Goal: Information Seeking & Learning: Learn about a topic

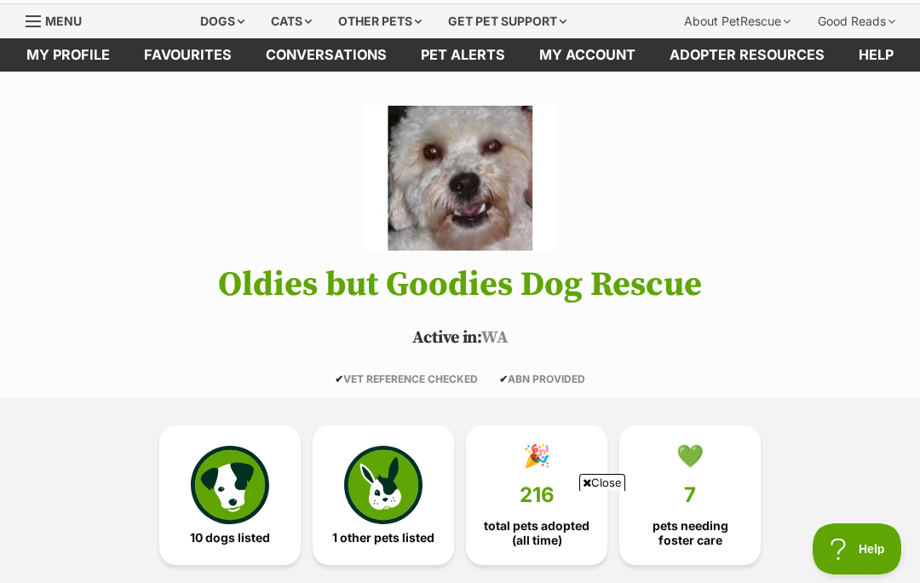
click at [247, 516] on img at bounding box center [230, 485] width 78 height 78
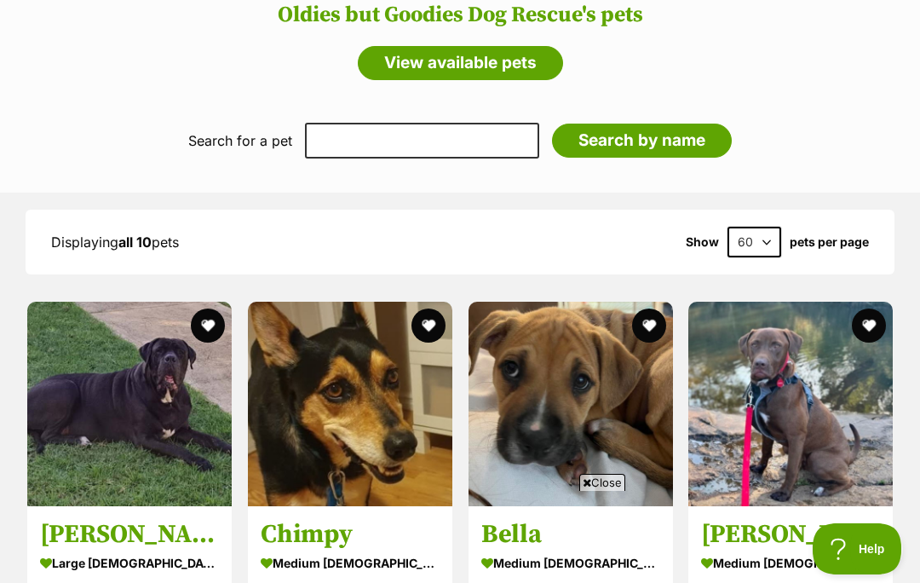
scroll to position [1452, 0]
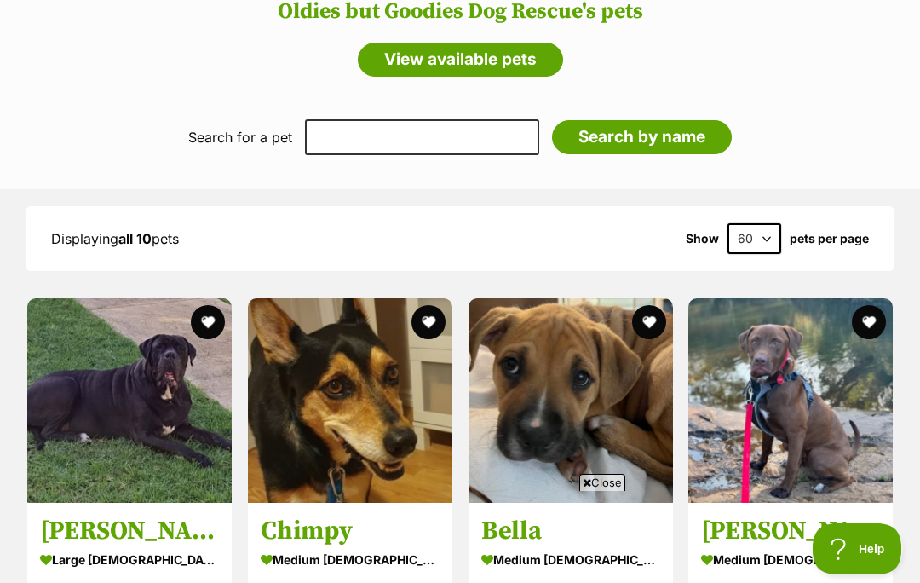
click at [597, 491] on span "Close" at bounding box center [603, 482] width 46 height 17
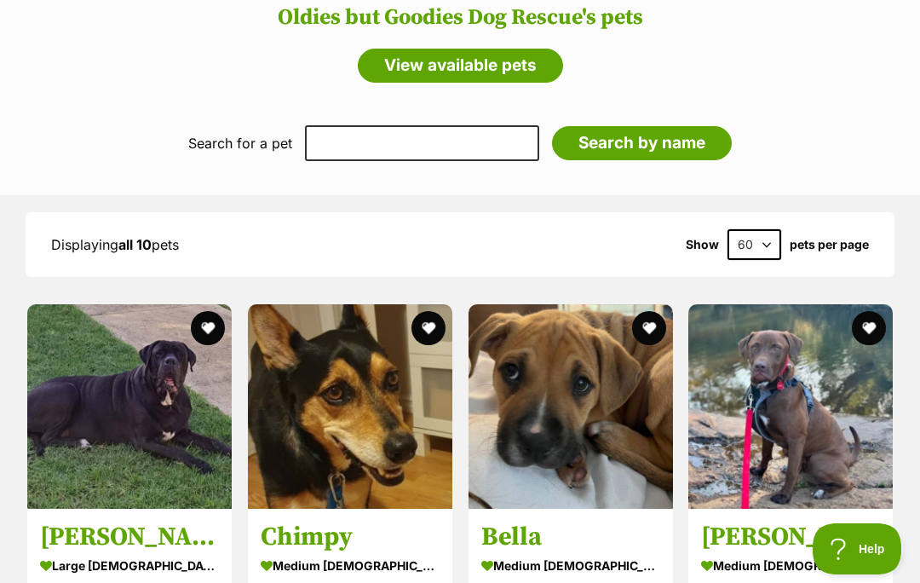
scroll to position [1445, 0]
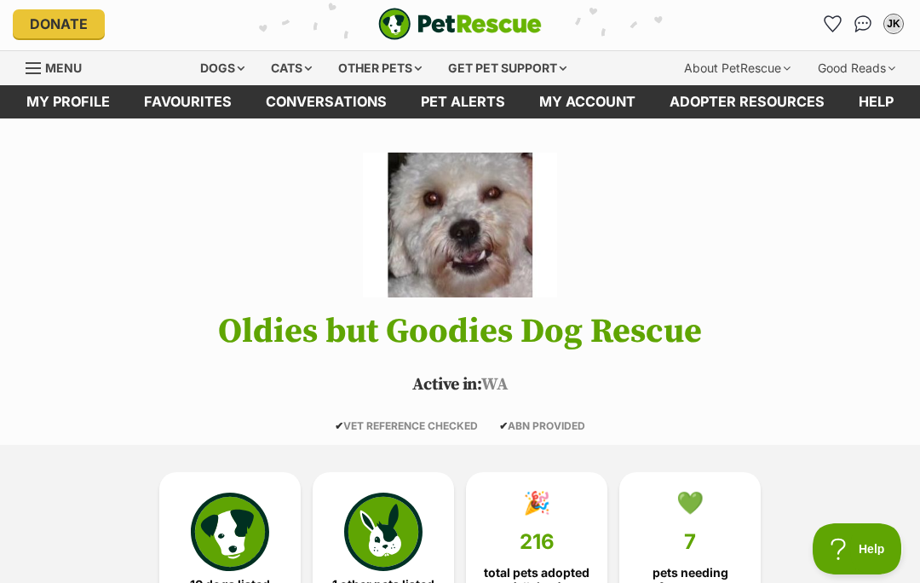
scroll to position [4, 0]
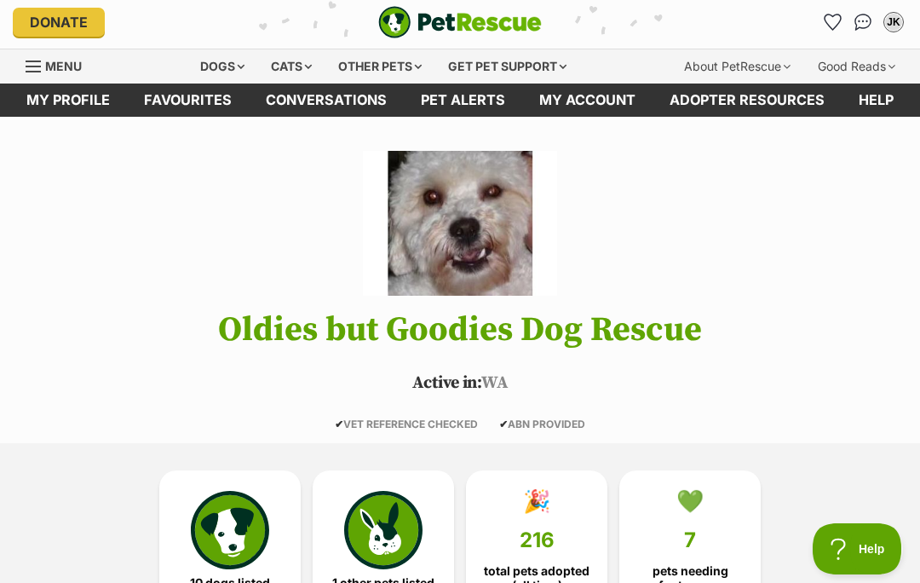
click at [218, 72] on div "Dogs" at bounding box center [222, 66] width 68 height 34
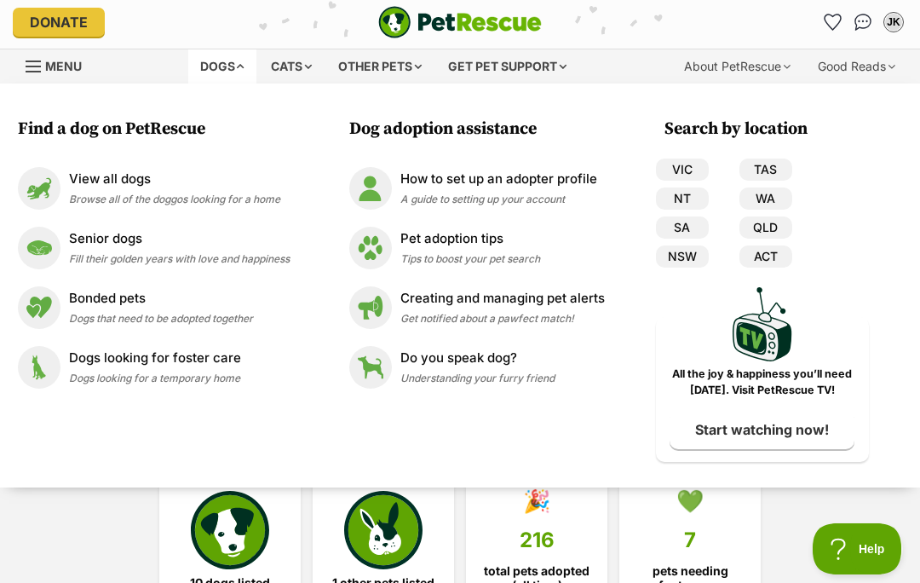
click at [43, 247] on img at bounding box center [39, 248] width 43 height 43
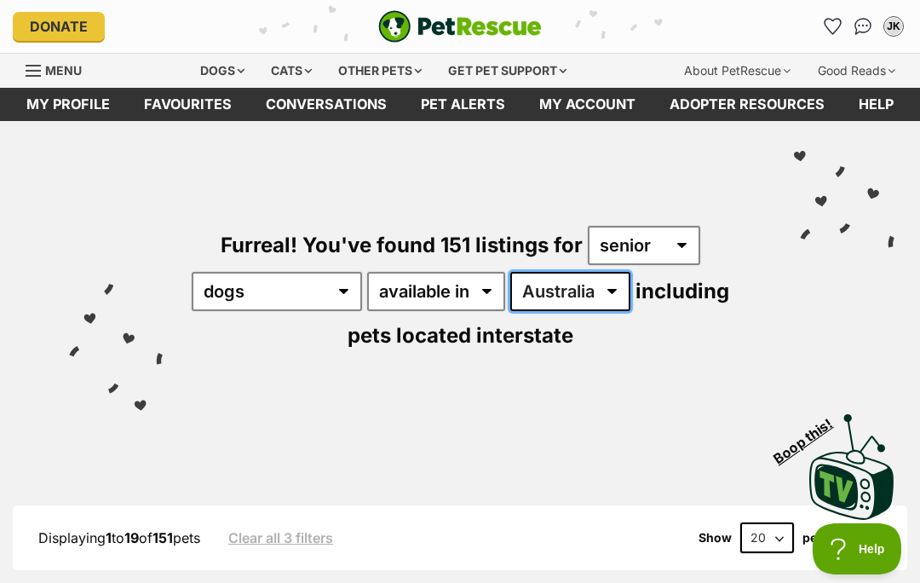
click at [631, 288] on select "Australia ACT NSW NT QLD SA TAS VIC WA" at bounding box center [571, 291] width 120 height 39
select select "WA"
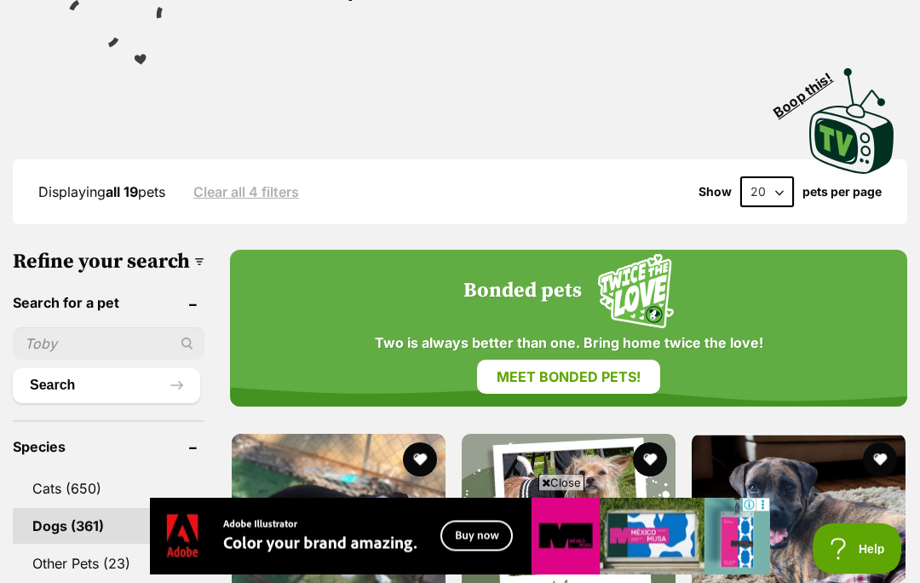
scroll to position [448, 0]
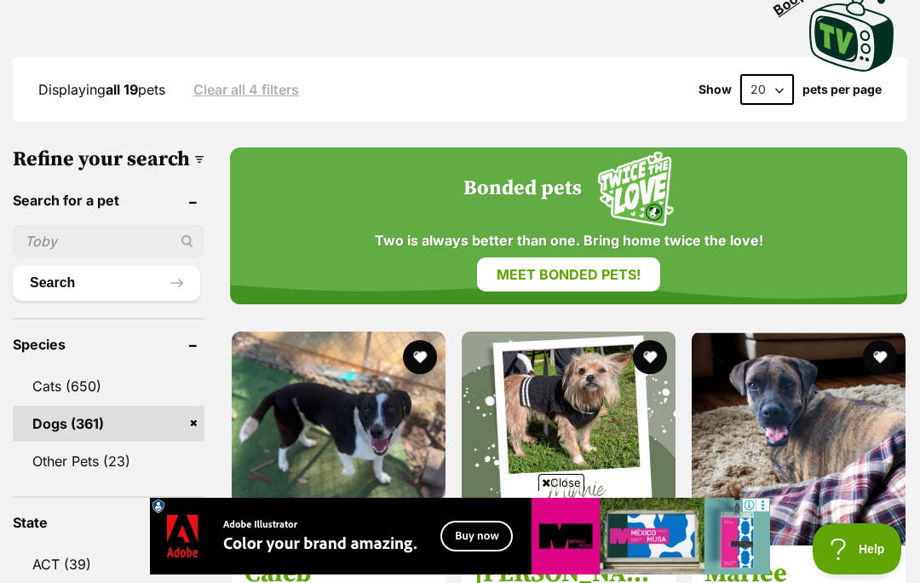
click at [573, 491] on span "Close" at bounding box center [562, 482] width 46 height 17
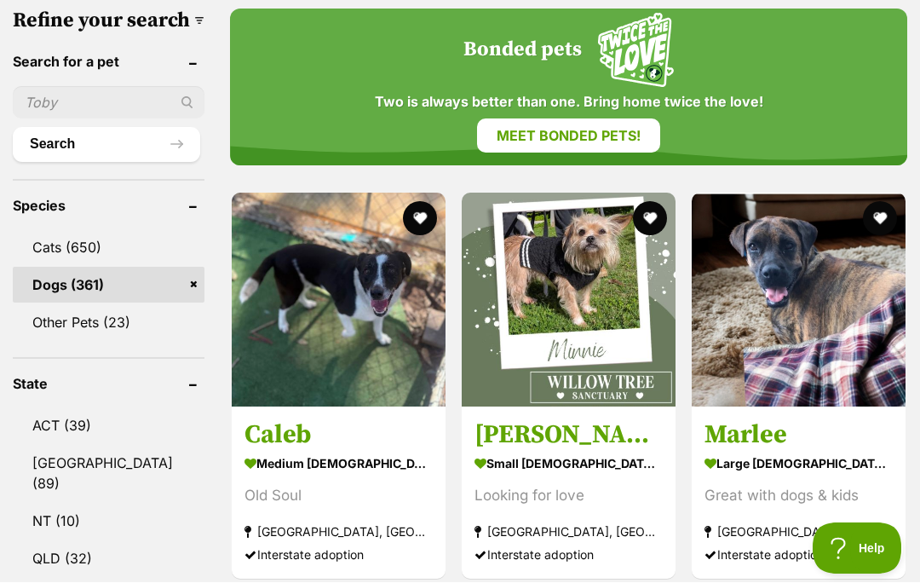
scroll to position [587, 0]
click at [557, 315] on img at bounding box center [569, 300] width 214 height 214
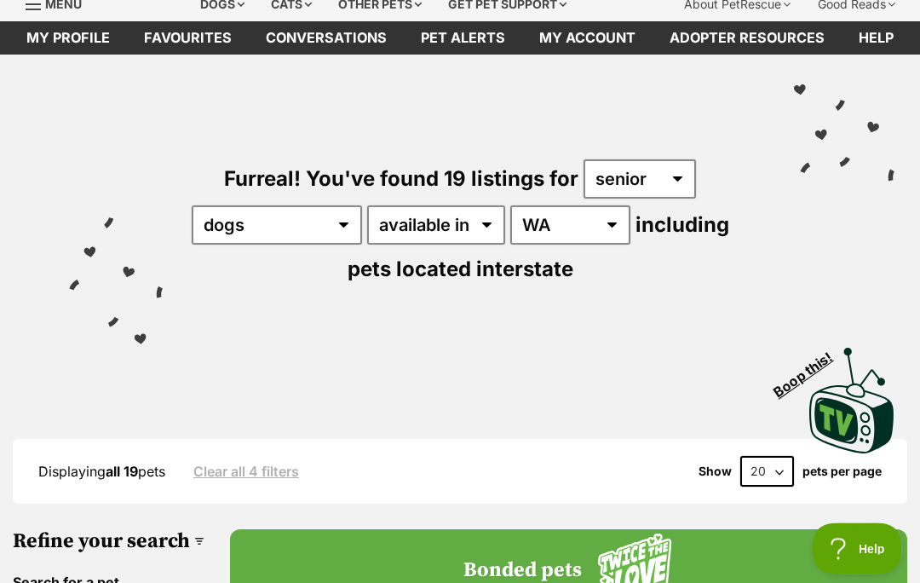
scroll to position [0, 0]
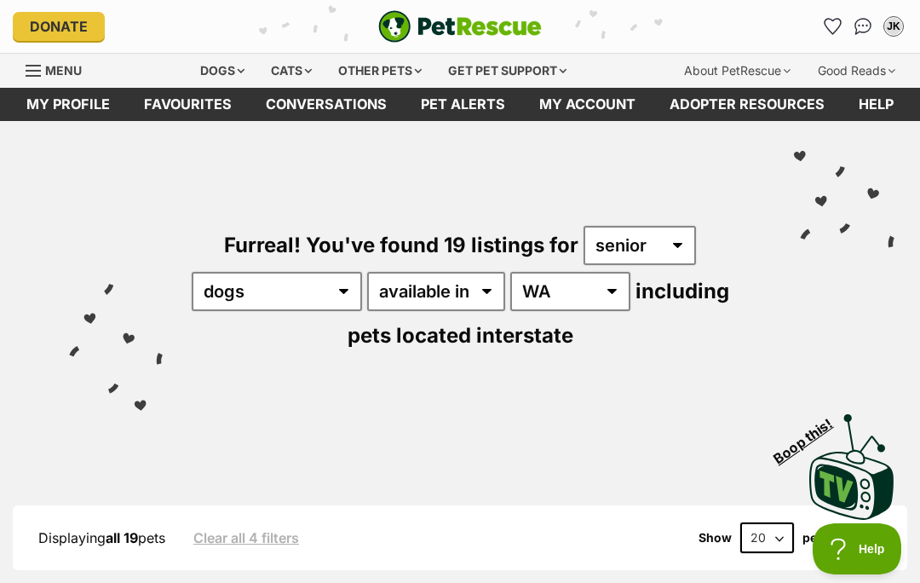
click at [212, 65] on div "Dogs" at bounding box center [222, 71] width 68 height 34
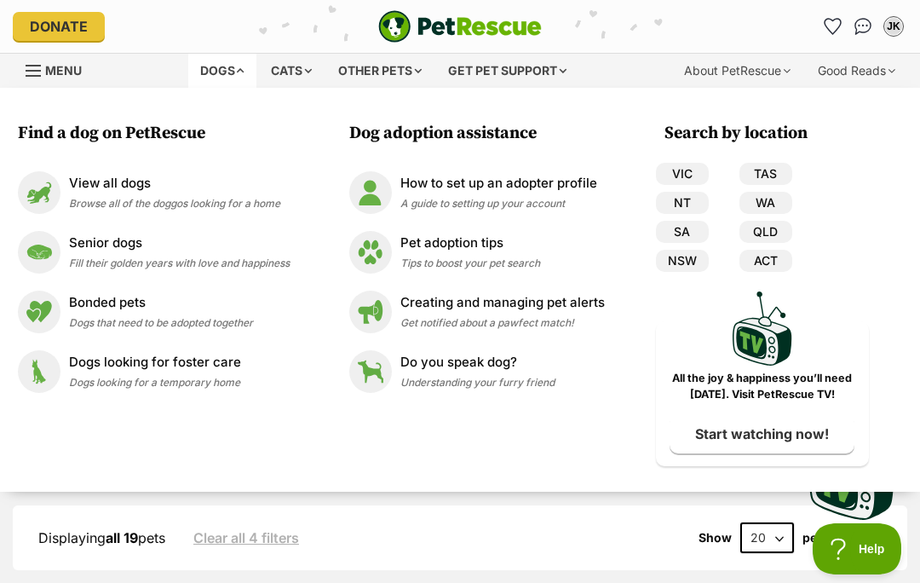
click at [52, 191] on img at bounding box center [39, 192] width 43 height 43
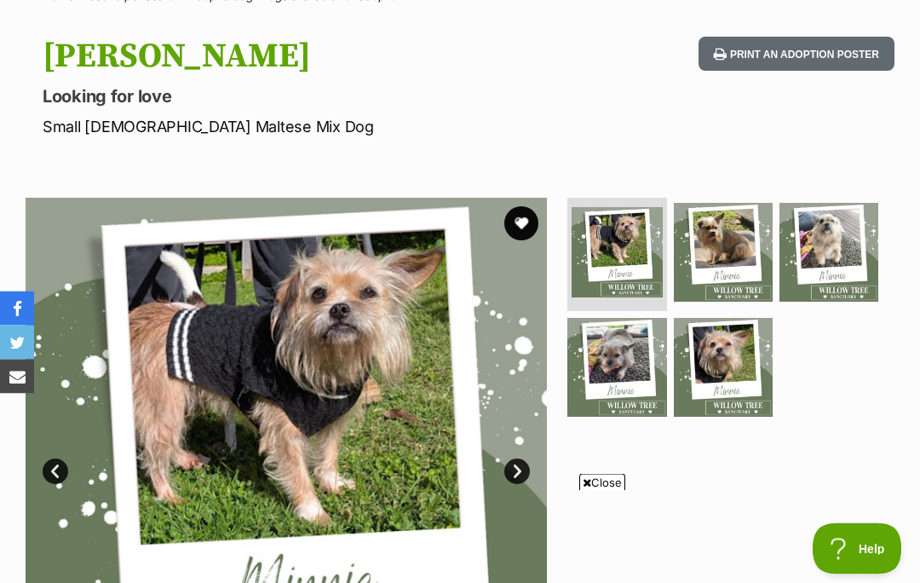
scroll to position [157, 0]
click at [613, 491] on span "Close" at bounding box center [603, 482] width 46 height 17
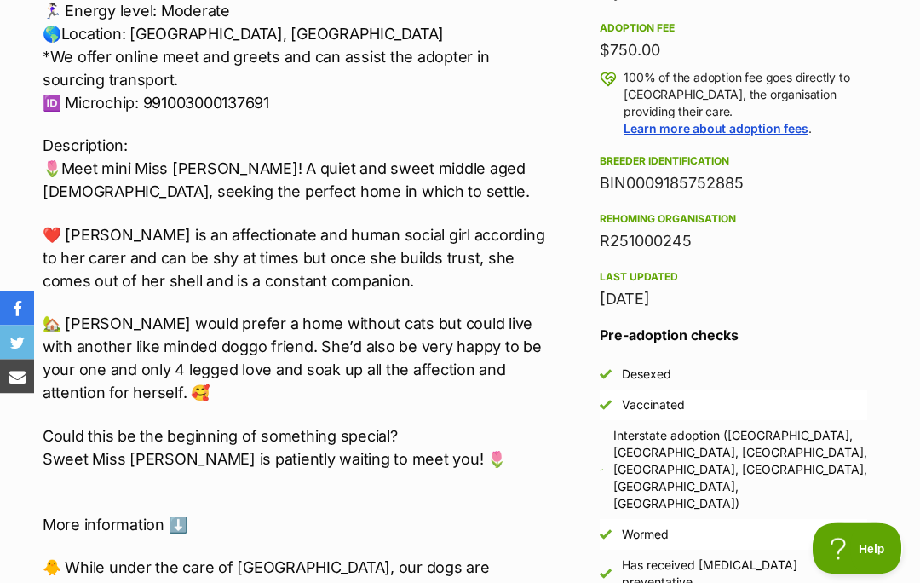
scroll to position [1218, 0]
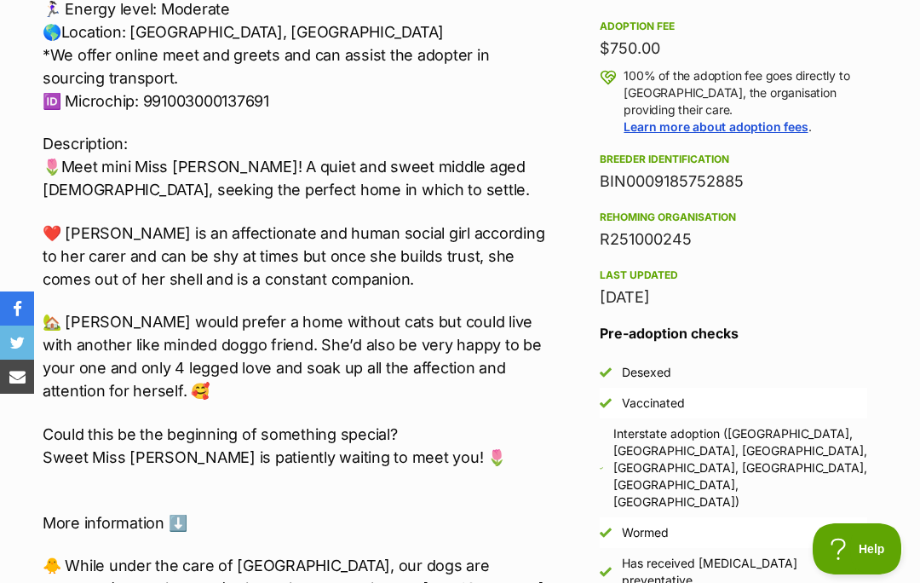
click at [892, 447] on aside "Rescue group Willow Tree Sanctuary PetRescue ID 1139189 Location Geneva, NSW Ag…" at bounding box center [734, 225] width 322 height 894
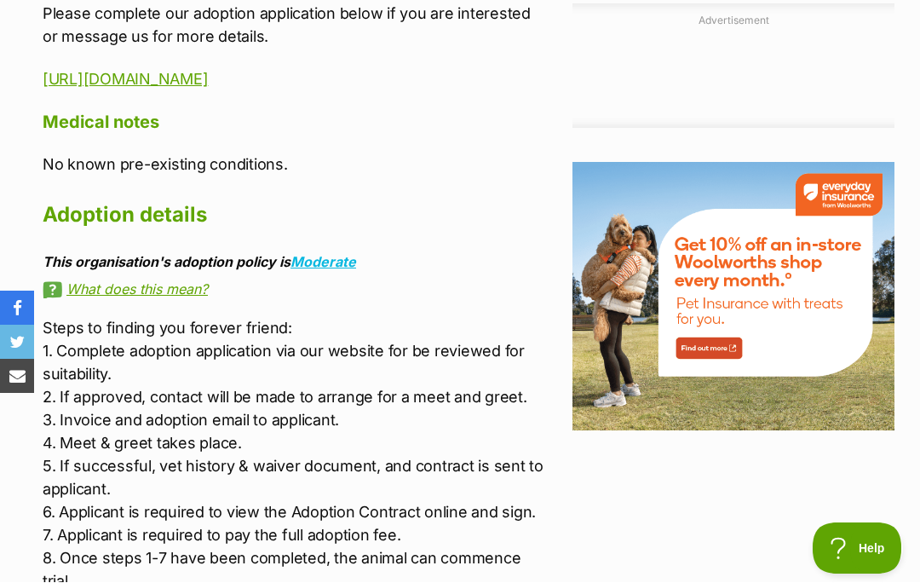
scroll to position [1971, 0]
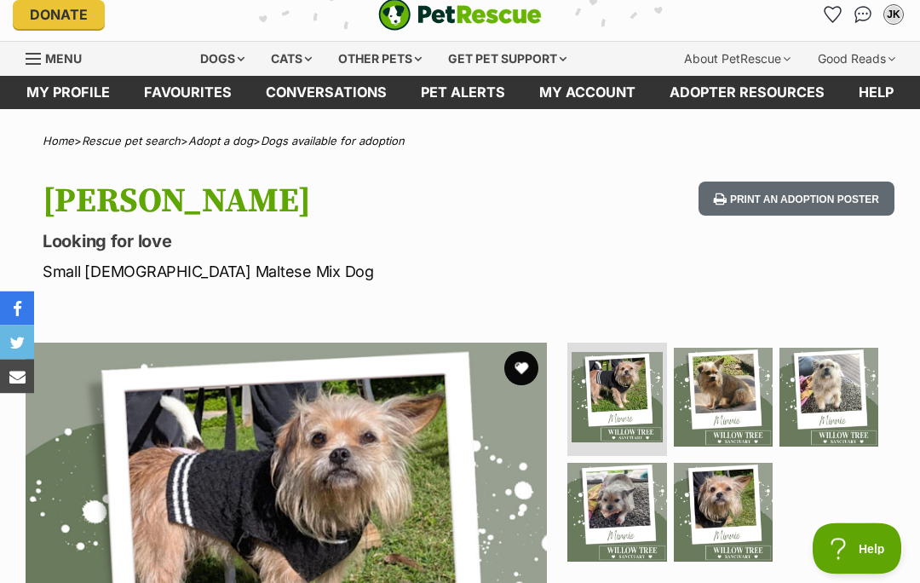
scroll to position [0, 0]
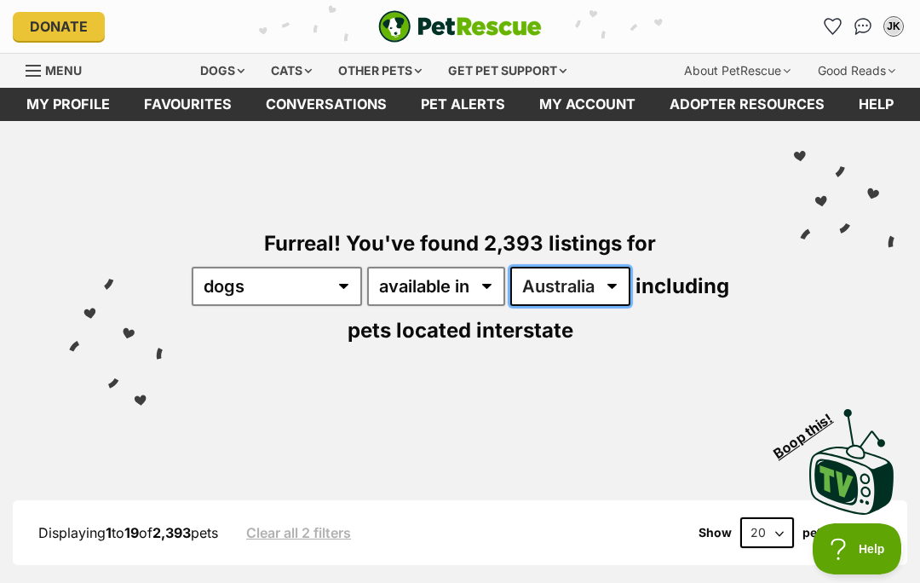
click at [631, 289] on select "Australia ACT NSW NT QLD SA TAS VIC WA" at bounding box center [571, 286] width 120 height 39
select select "WA"
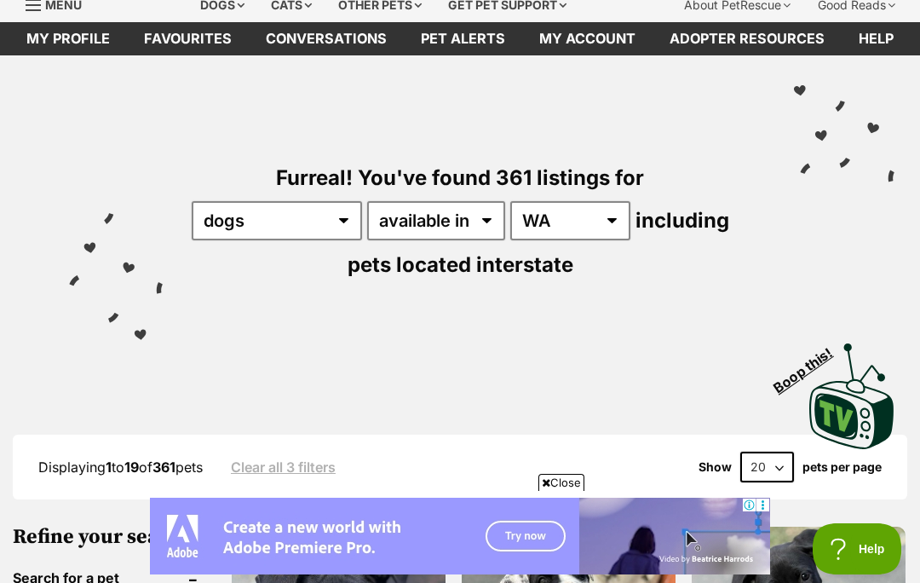
click at [776, 472] on select "20 40 60" at bounding box center [768, 467] width 54 height 31
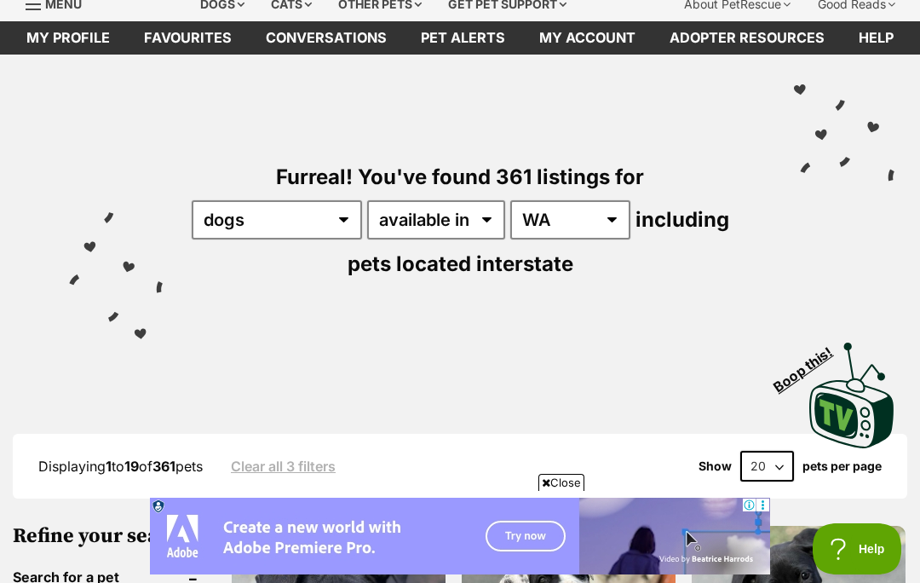
click at [779, 473] on select "20 40 60" at bounding box center [768, 466] width 54 height 31
select select "60"
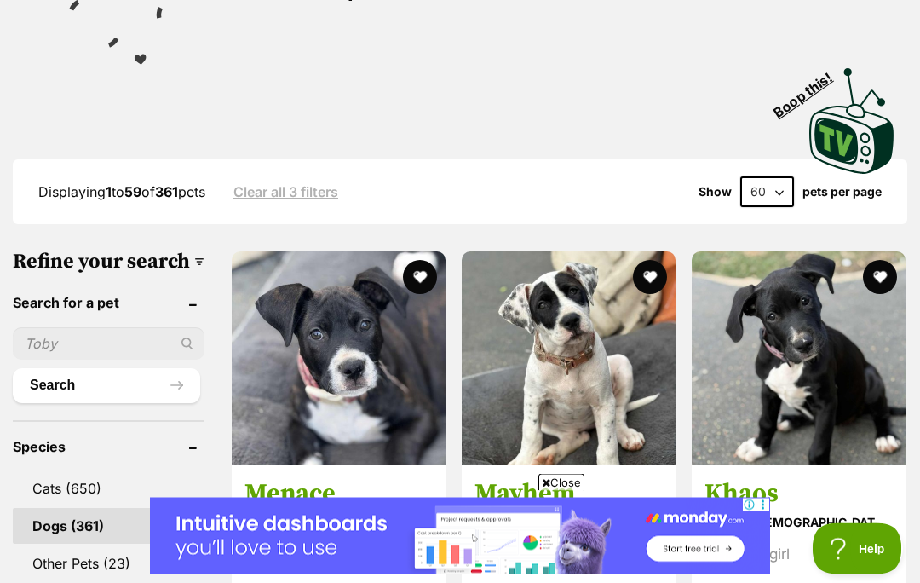
scroll to position [343, 0]
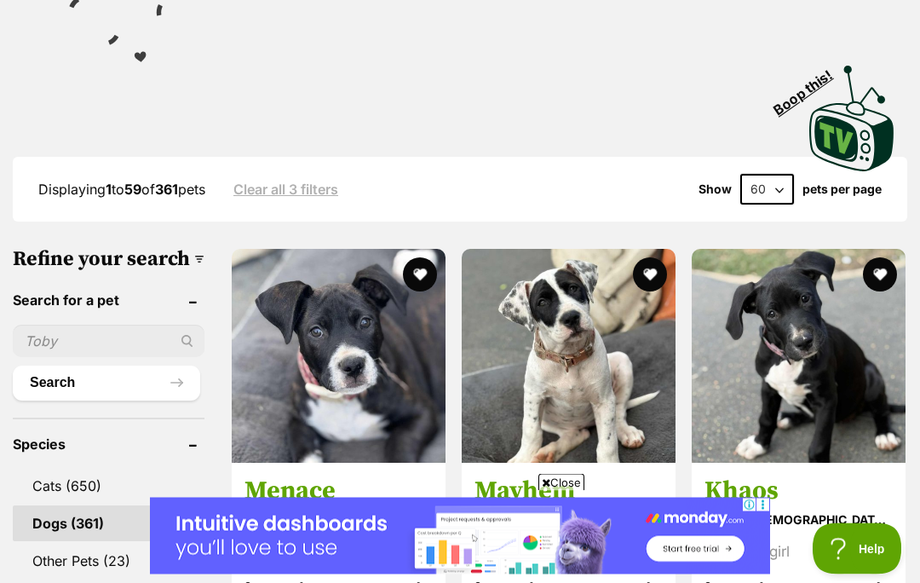
click at [570, 491] on span "Close" at bounding box center [562, 482] width 46 height 17
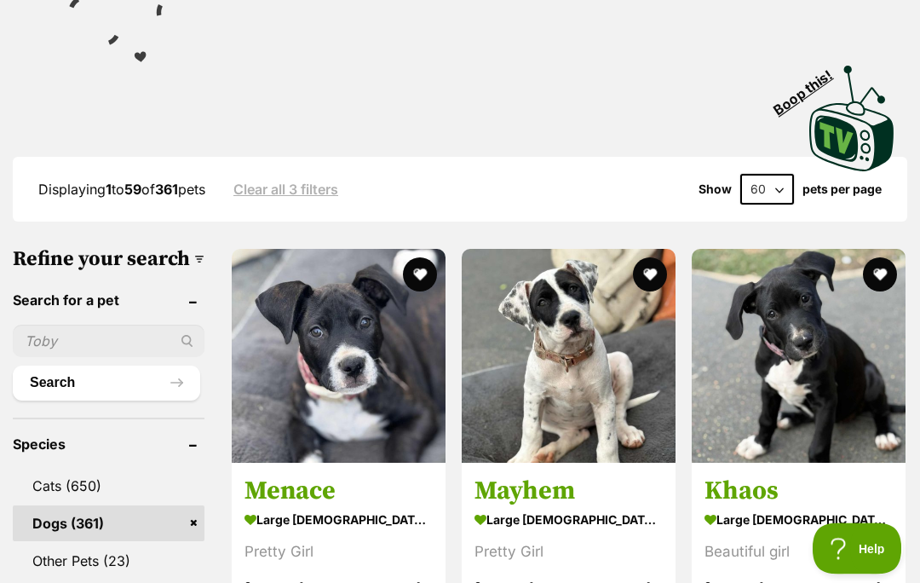
scroll to position [343, 0]
click at [563, 560] on div "Pretty Girl" at bounding box center [569, 552] width 188 height 23
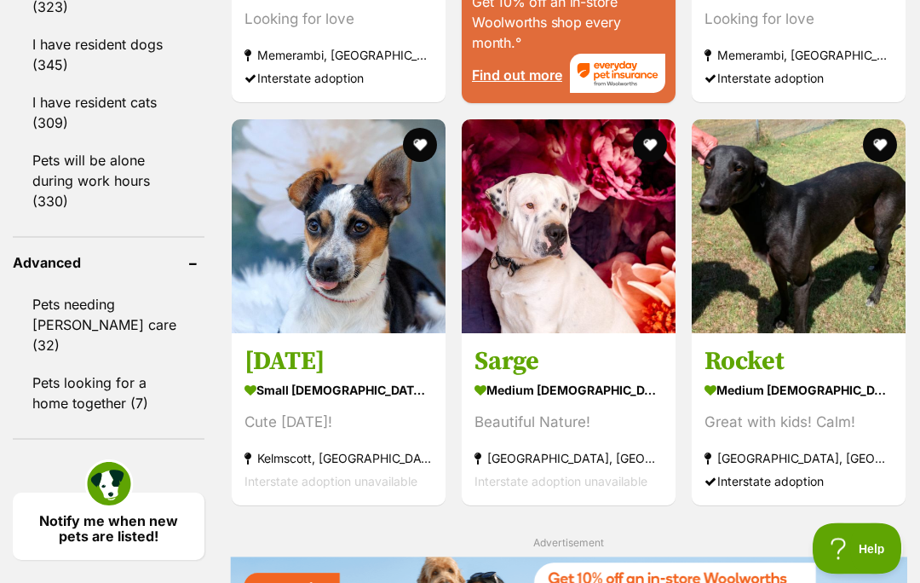
scroll to position [2253, 0]
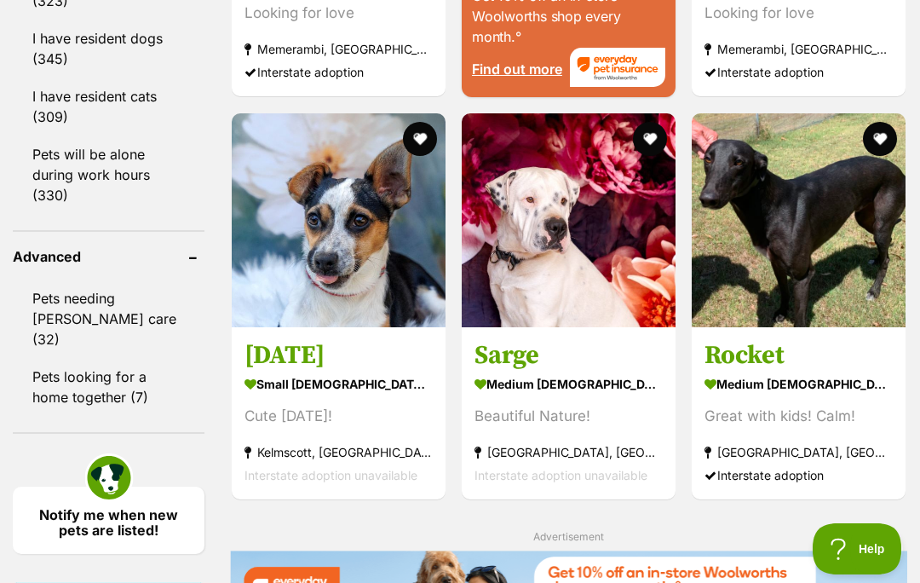
click at [307, 327] on img at bounding box center [339, 220] width 214 height 214
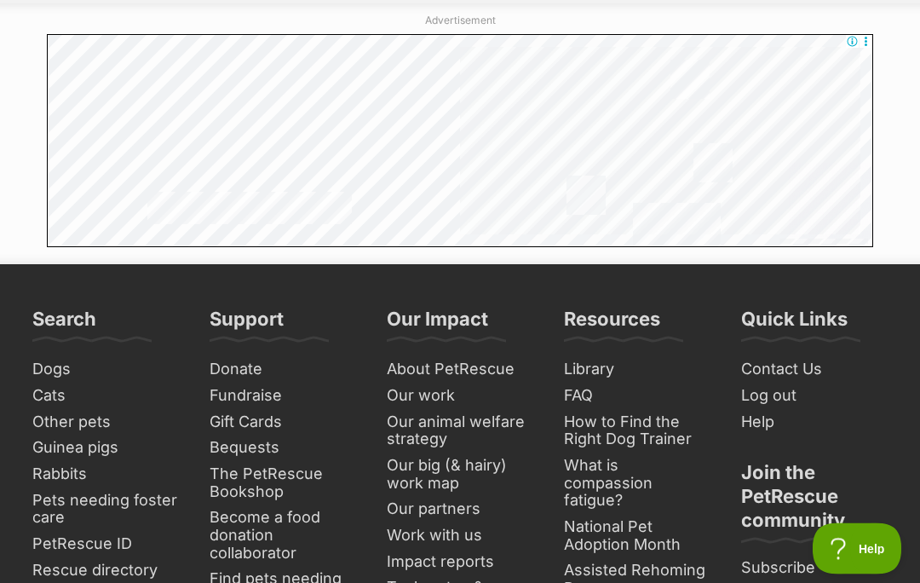
scroll to position [10198, 0]
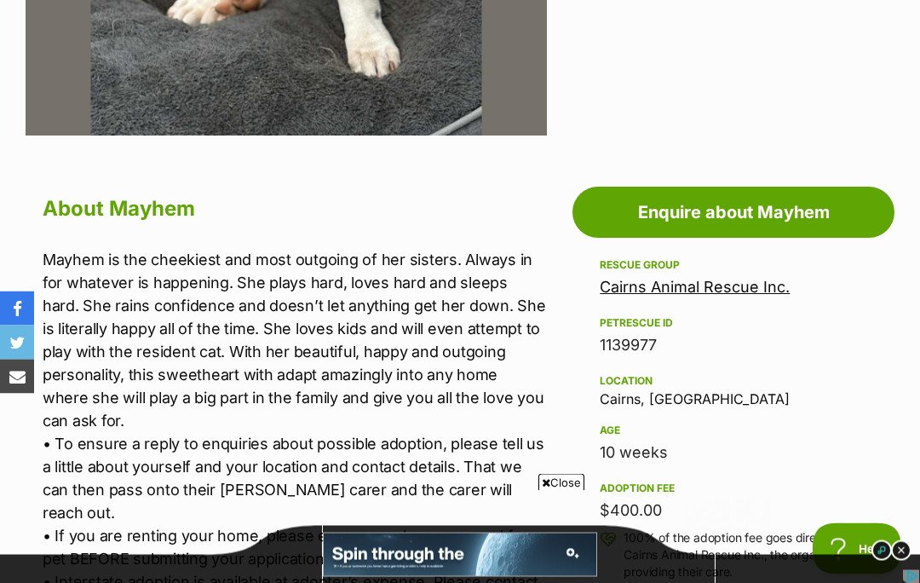
scroll to position [741, 0]
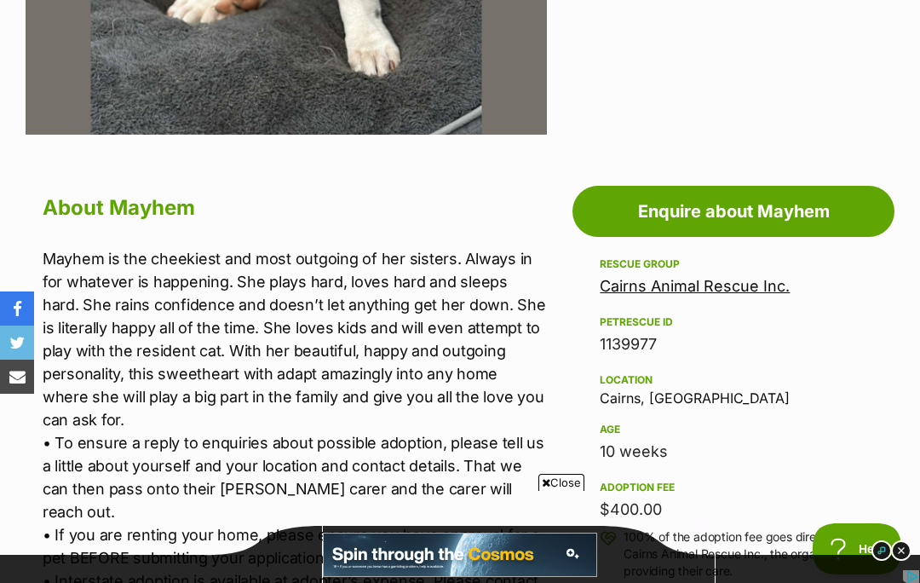
click at [565, 491] on span "Close" at bounding box center [562, 482] width 46 height 17
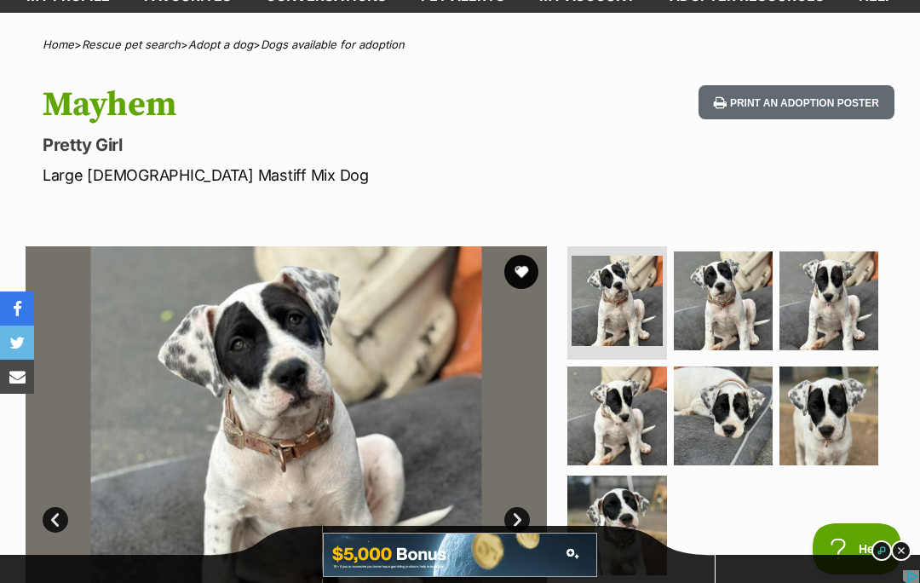
scroll to position [105, 0]
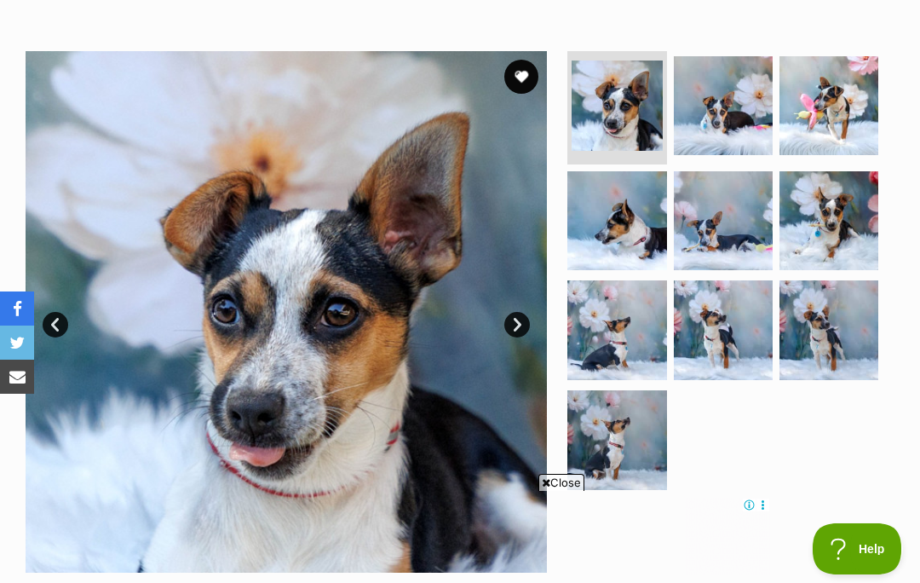
click at [568, 491] on span "Close" at bounding box center [562, 482] width 46 height 17
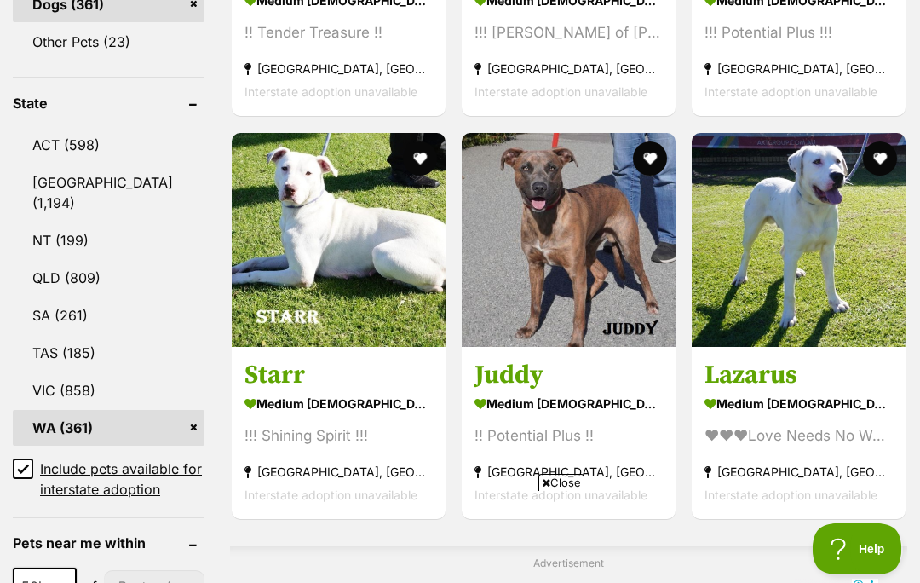
click at [571, 491] on span "Close" at bounding box center [562, 482] width 46 height 17
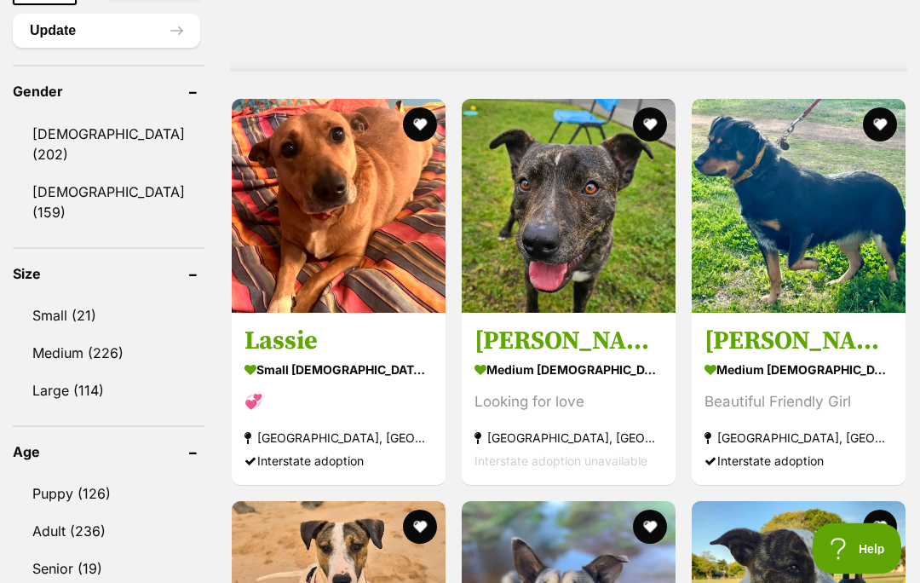
scroll to position [1463, 0]
click at [322, 282] on img at bounding box center [339, 206] width 214 height 214
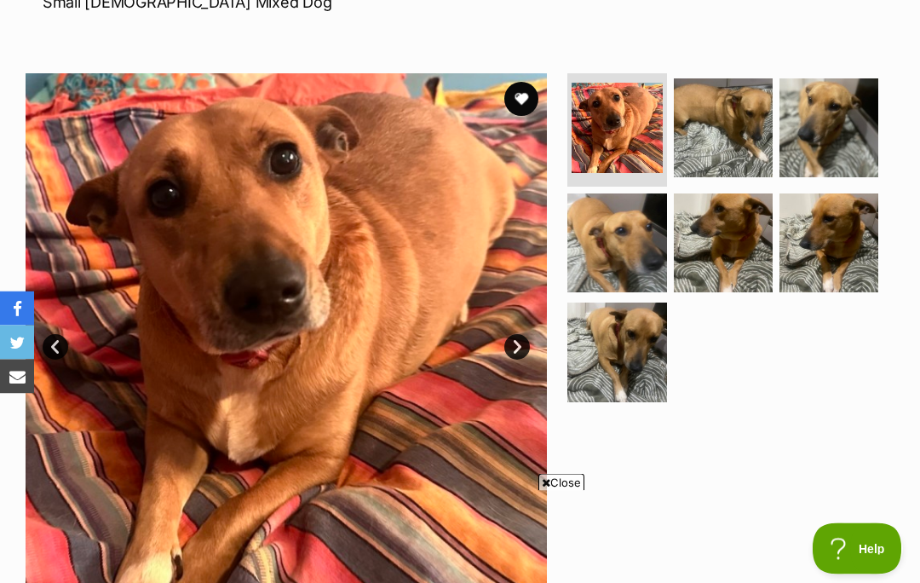
scroll to position [281, 0]
click at [570, 491] on span "Close" at bounding box center [562, 482] width 46 height 17
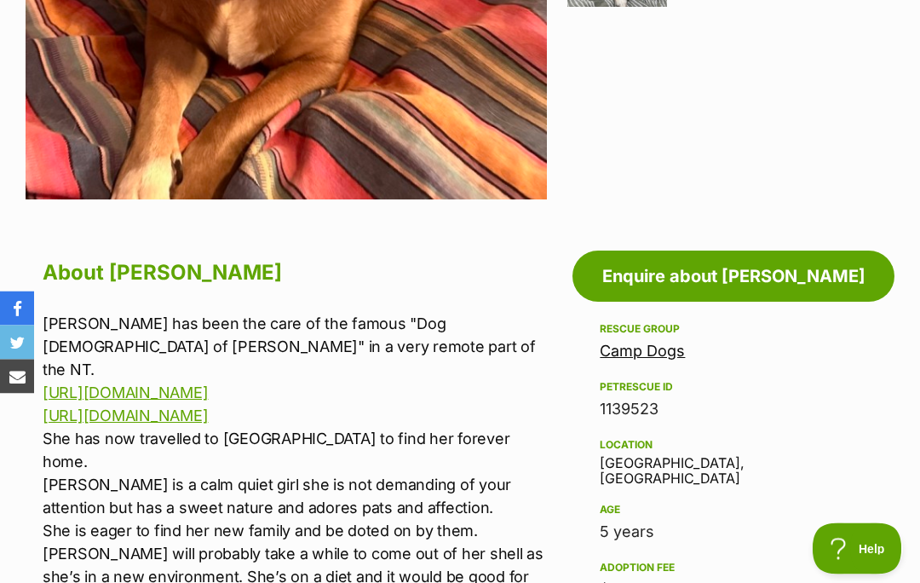
scroll to position [698, 0]
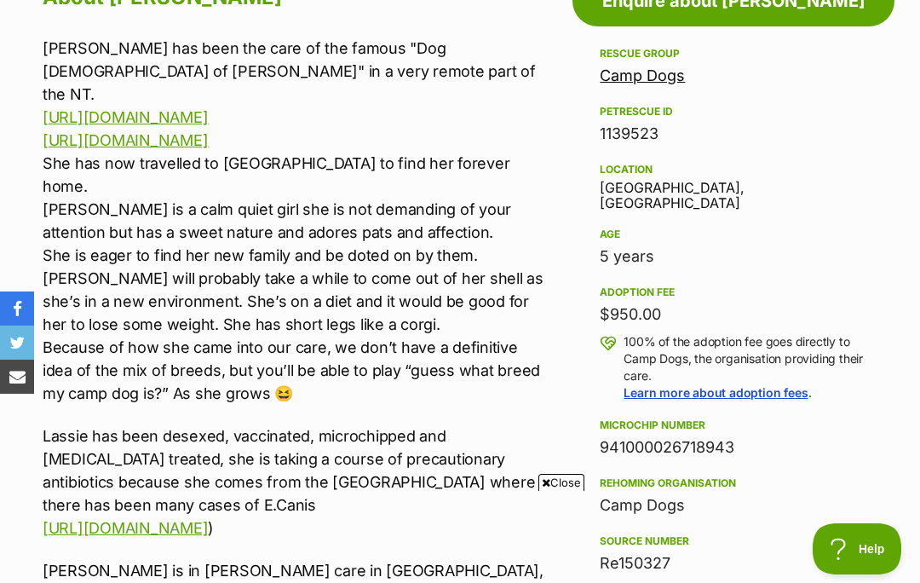
click at [566, 480] on span "Close" at bounding box center [562, 482] width 46 height 17
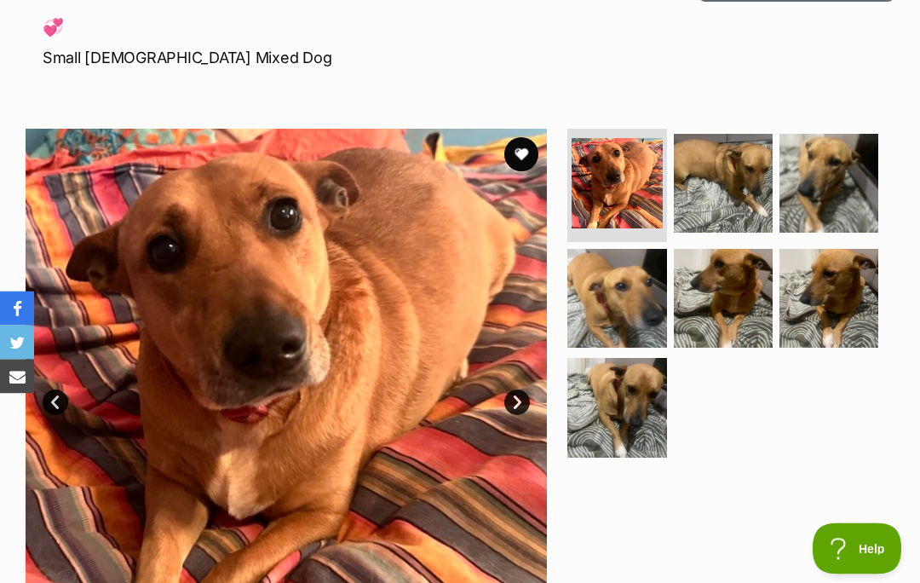
scroll to position [226, 0]
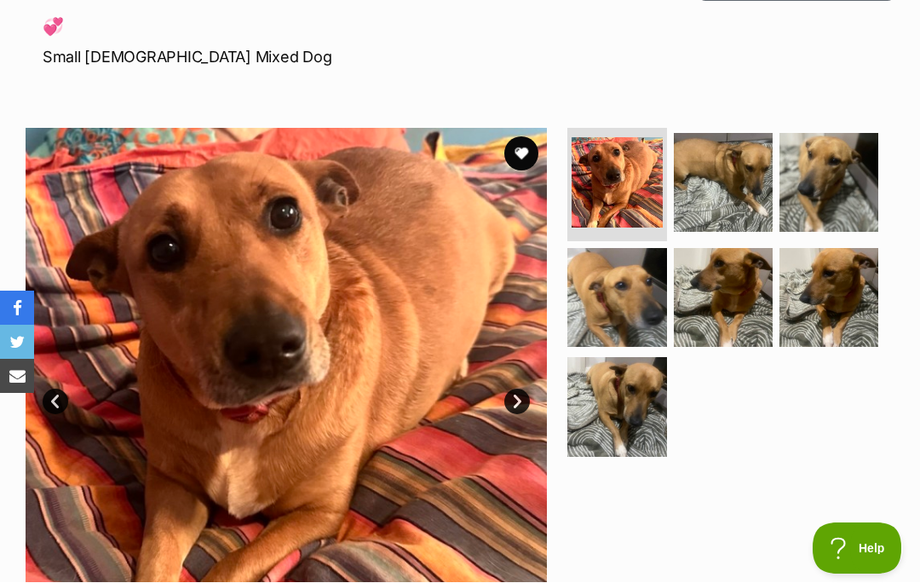
click at [783, 500] on div at bounding box center [729, 390] width 331 height 522
click at [521, 399] on link "Next" at bounding box center [518, 402] width 26 height 26
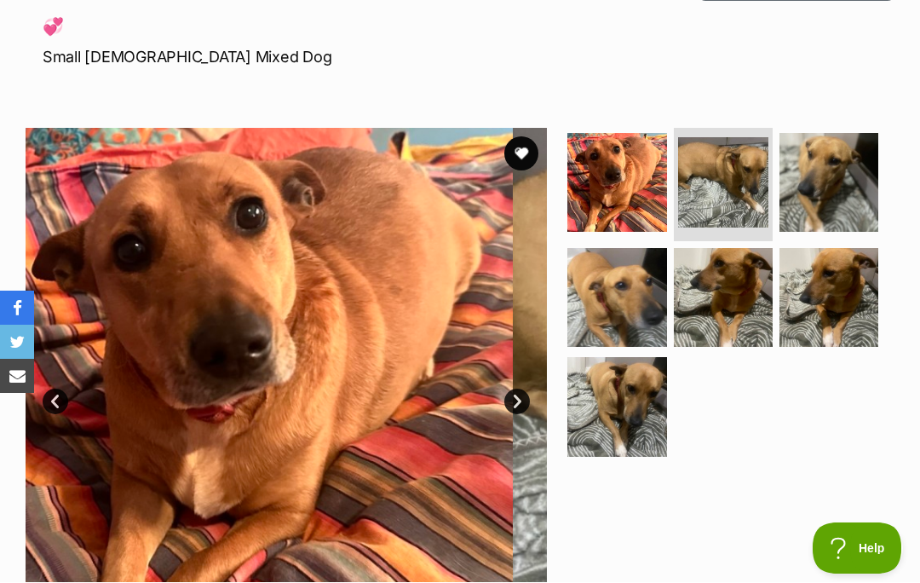
scroll to position [227, 0]
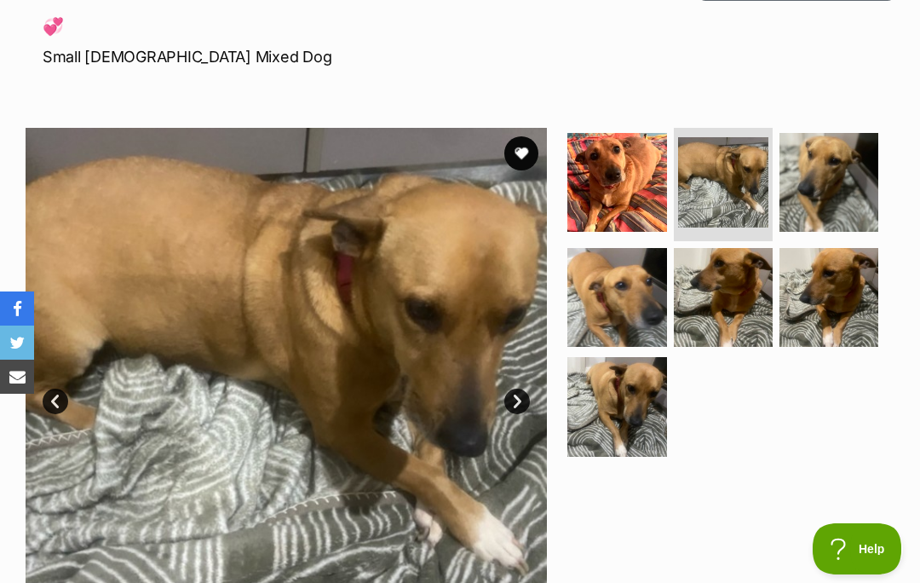
click at [516, 401] on link "Next" at bounding box center [518, 402] width 26 height 26
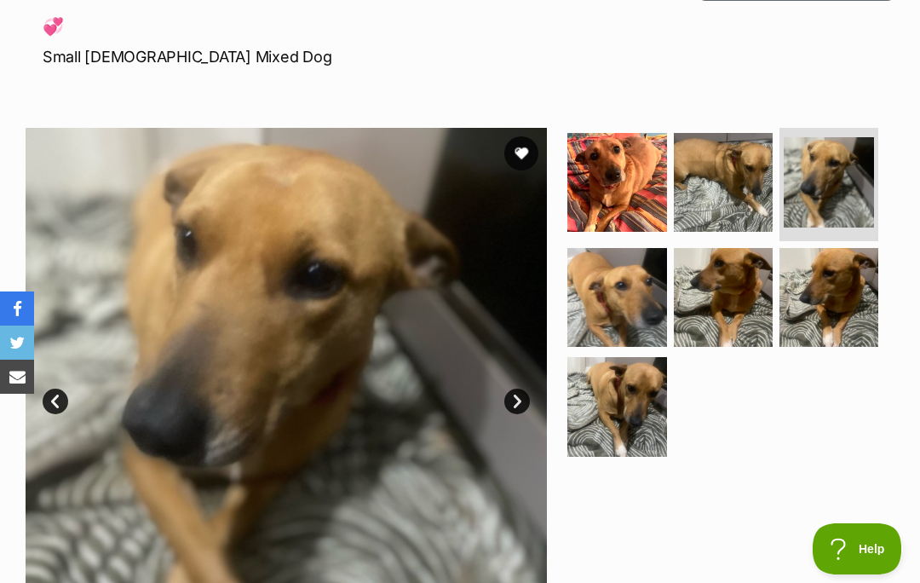
click at [521, 395] on link "Next" at bounding box center [518, 402] width 26 height 26
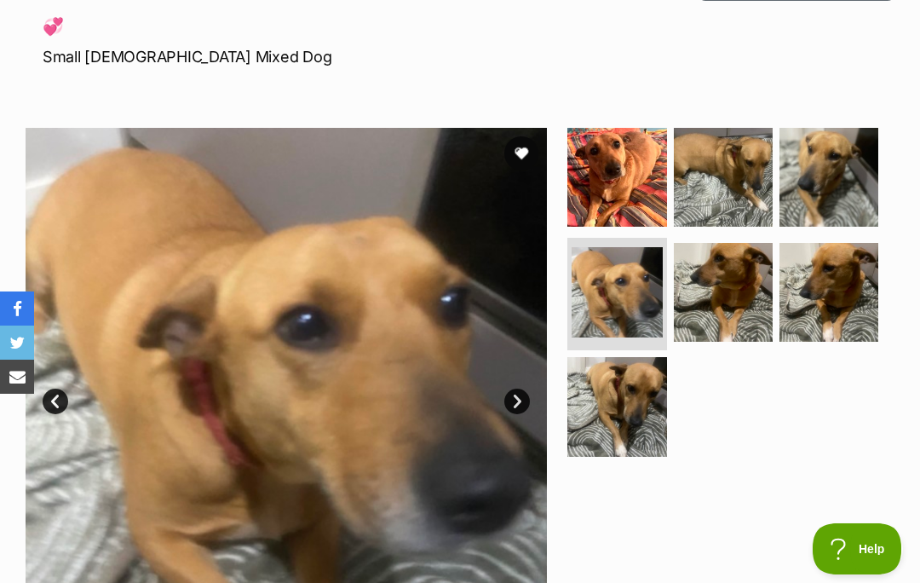
click at [514, 401] on link "Next" at bounding box center [518, 402] width 26 height 26
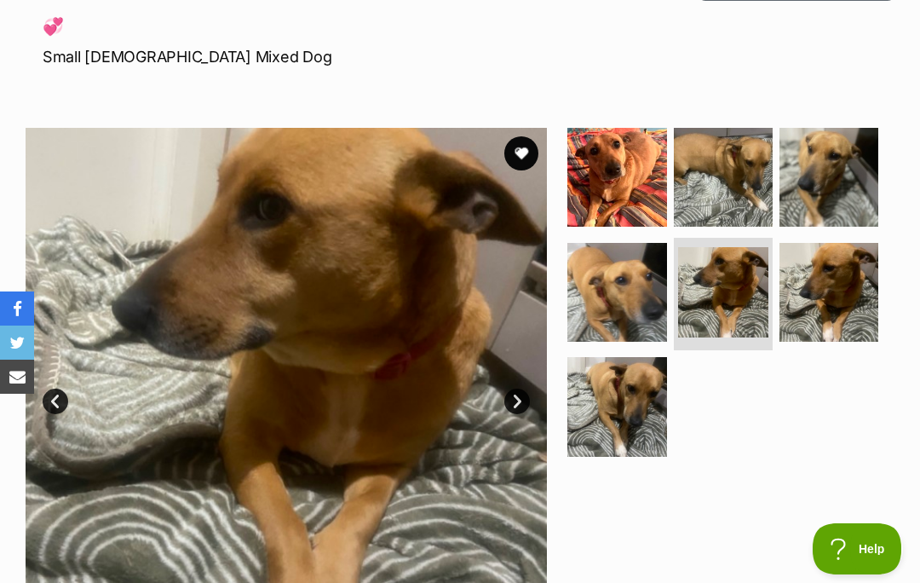
click at [522, 389] on link "Next" at bounding box center [518, 402] width 26 height 26
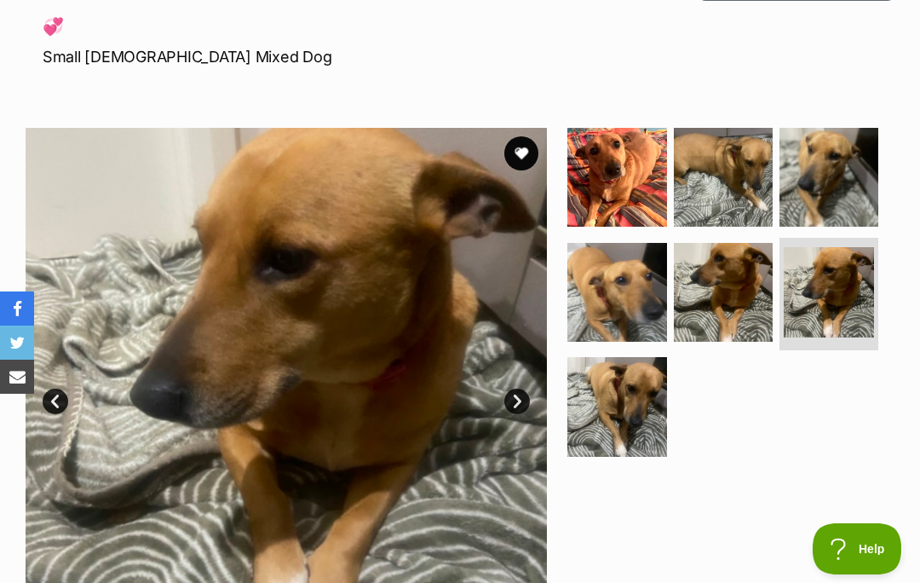
click at [523, 385] on img at bounding box center [287, 389] width 522 height 522
click at [519, 398] on link "Next" at bounding box center [518, 402] width 26 height 26
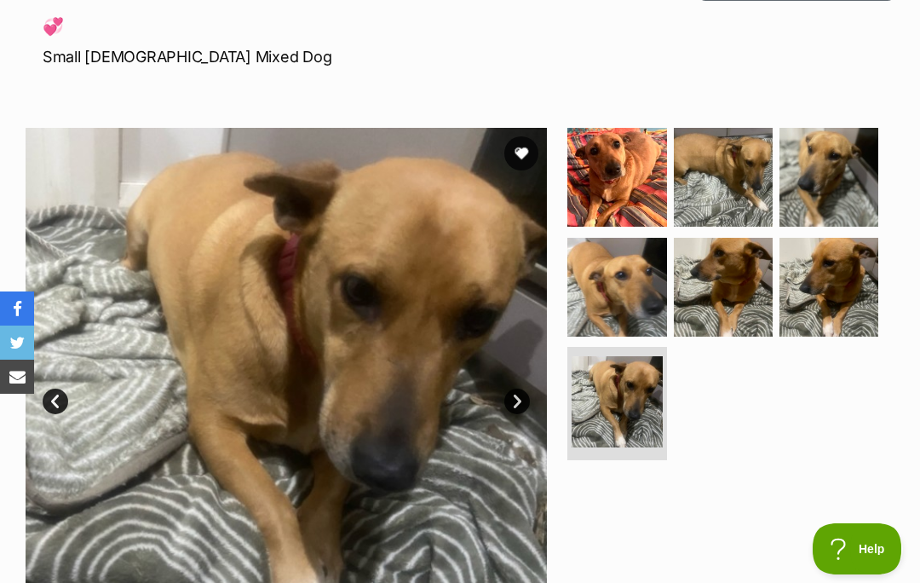
click at [529, 392] on img at bounding box center [287, 389] width 522 height 522
click at [514, 401] on link "Next" at bounding box center [518, 402] width 26 height 26
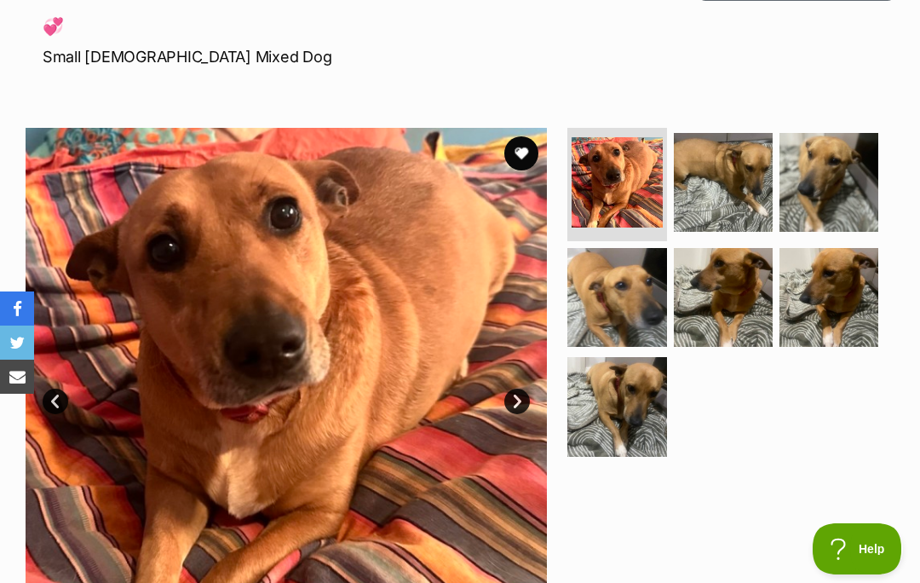
scroll to position [226, 0]
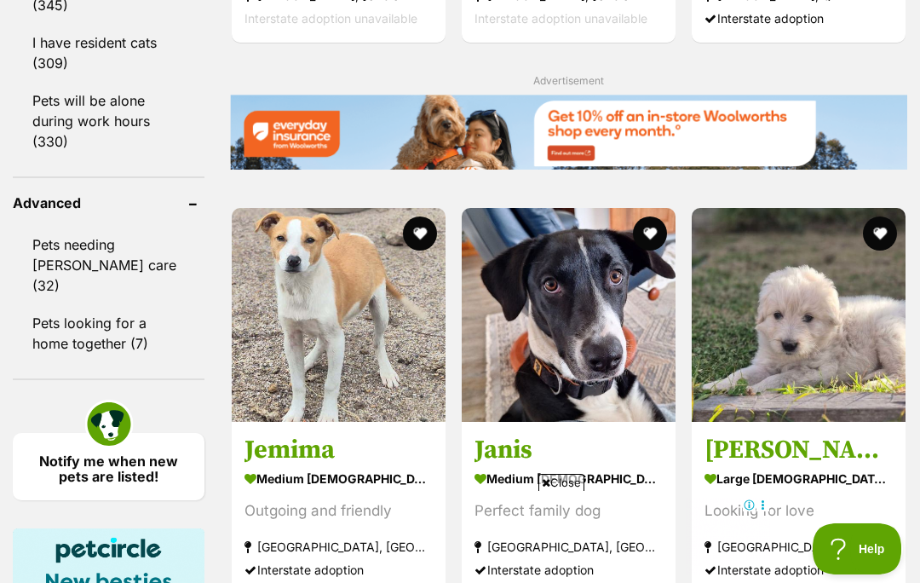
click at [568, 466] on h3 "Janis" at bounding box center [569, 450] width 188 height 32
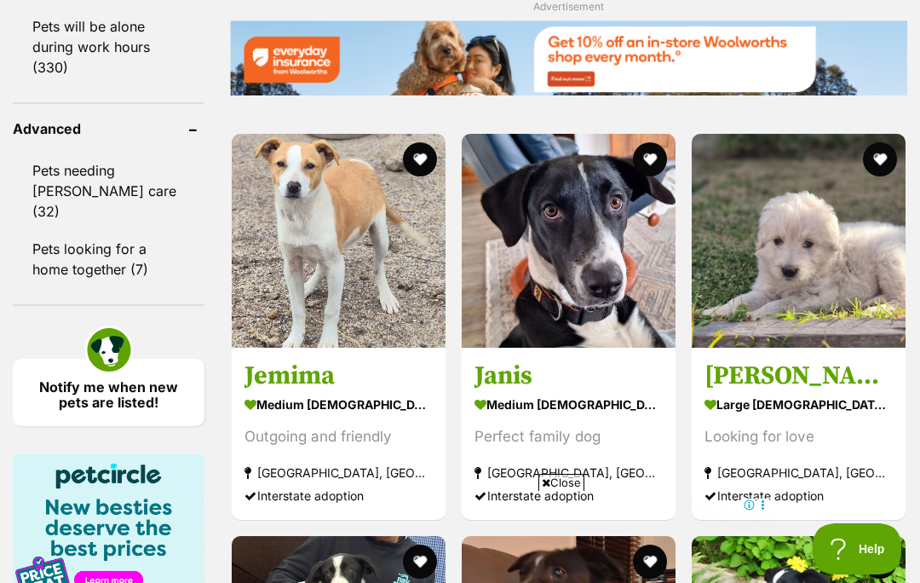
click at [568, 482] on span "Close" at bounding box center [562, 482] width 46 height 17
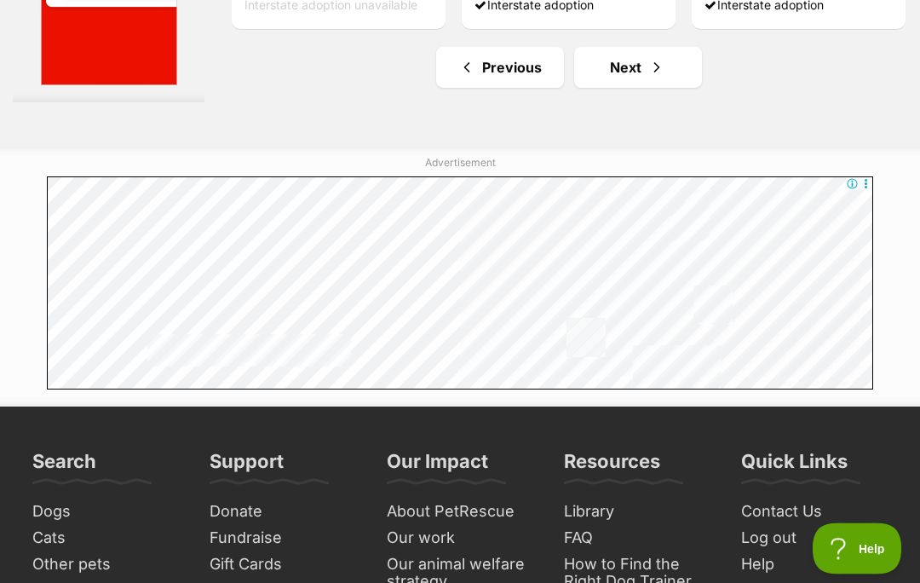
scroll to position [10055, 0]
click at [613, 88] on link "Next" at bounding box center [638, 67] width 128 height 41
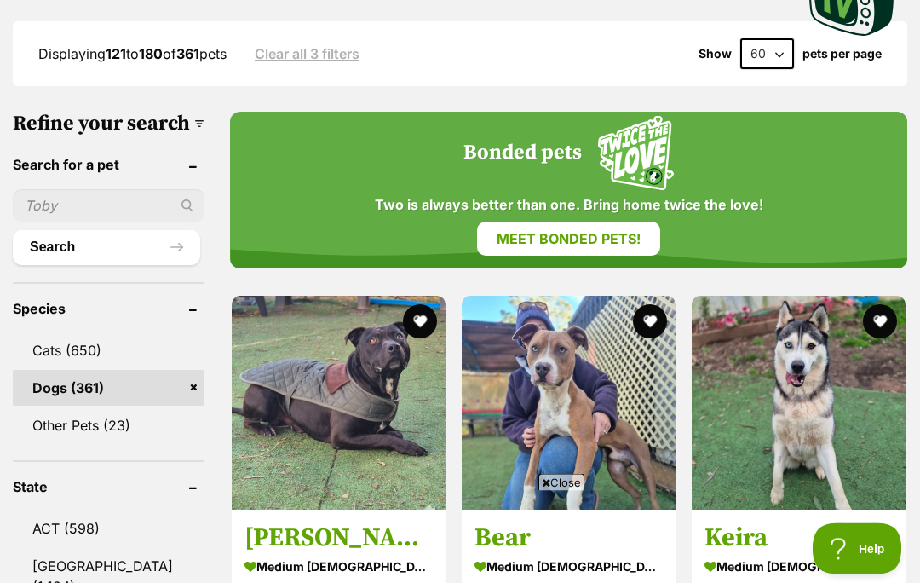
scroll to position [482, 0]
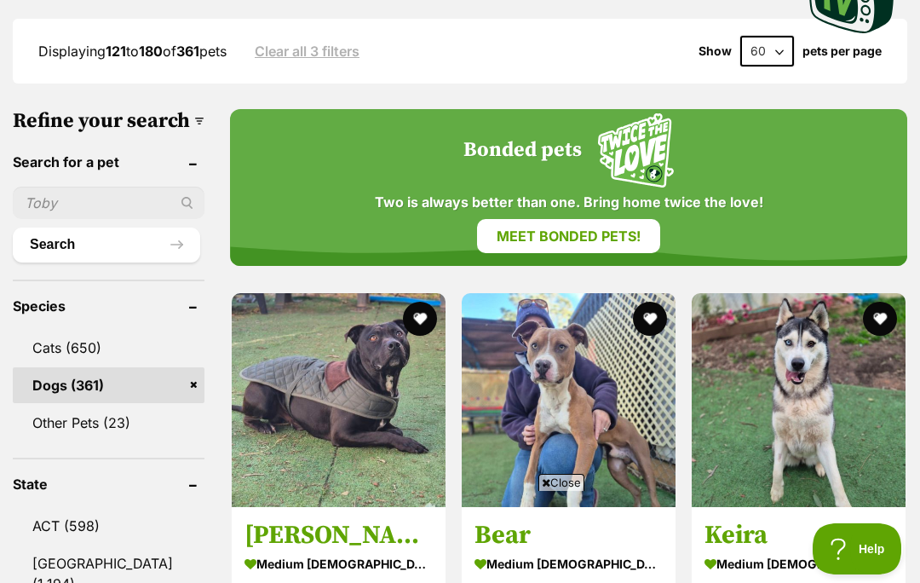
click at [561, 491] on span "Close" at bounding box center [562, 482] width 46 height 17
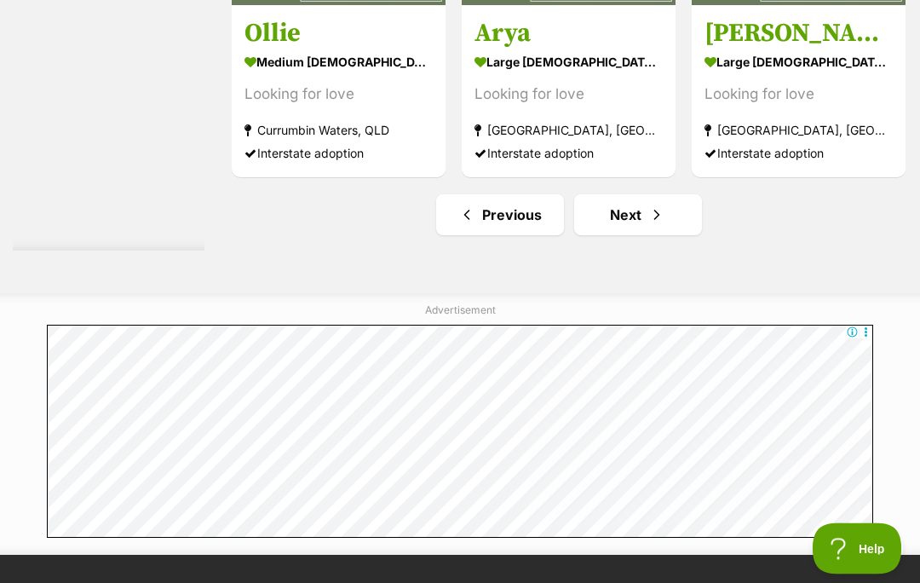
scroll to position [10089, 0]
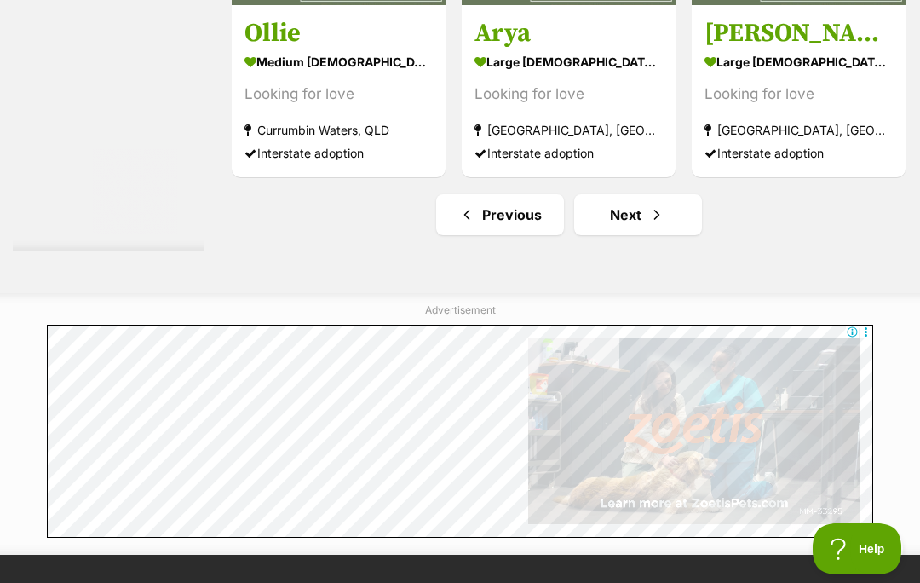
click at [605, 235] on link "Next" at bounding box center [638, 214] width 128 height 41
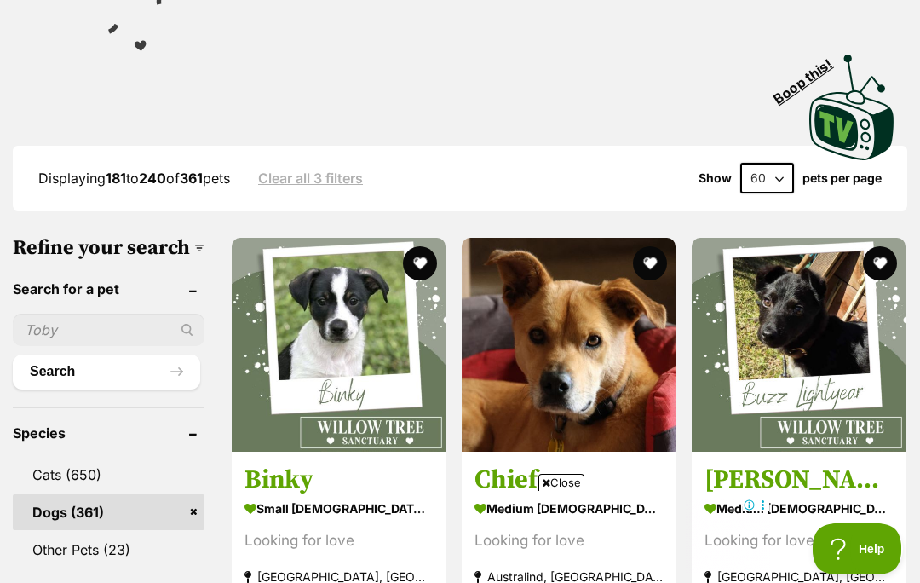
click at [571, 491] on span "Close" at bounding box center [562, 482] width 46 height 17
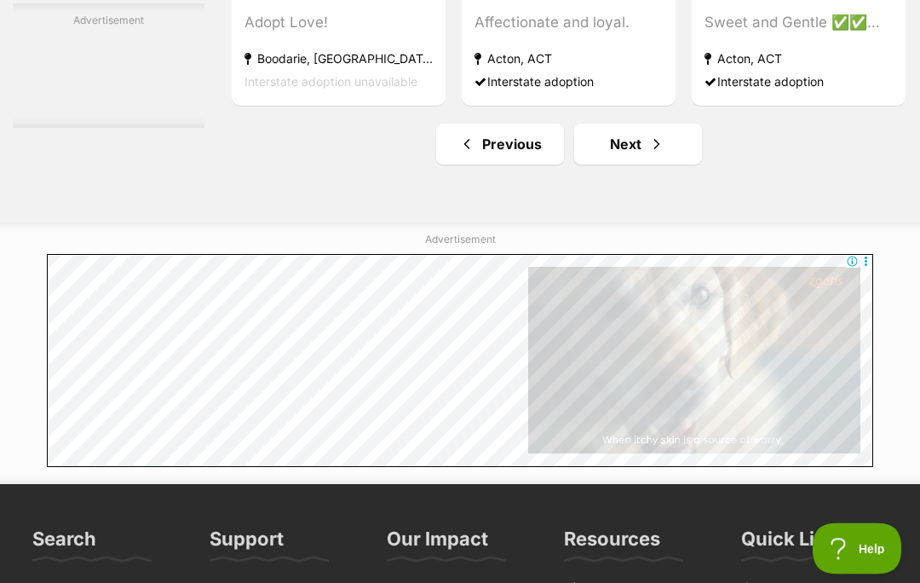
scroll to position [9978, 0]
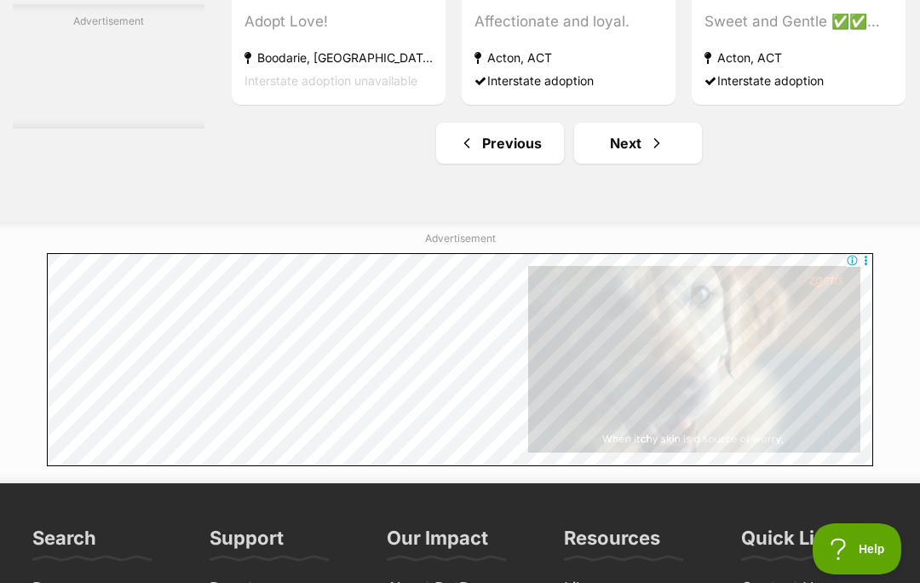
click at [607, 164] on link "Next" at bounding box center [638, 143] width 128 height 41
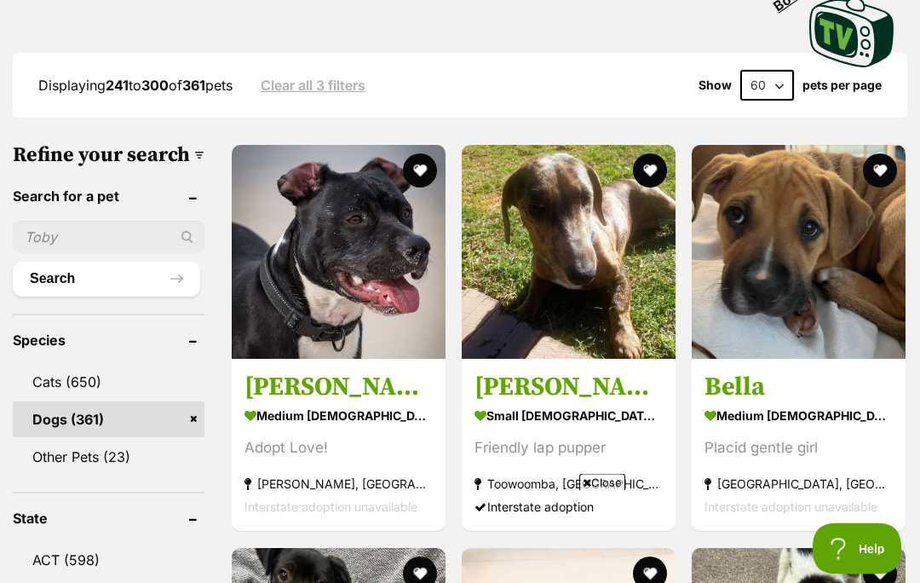
scroll to position [447, 0]
click at [610, 491] on span "Close" at bounding box center [603, 482] width 46 height 17
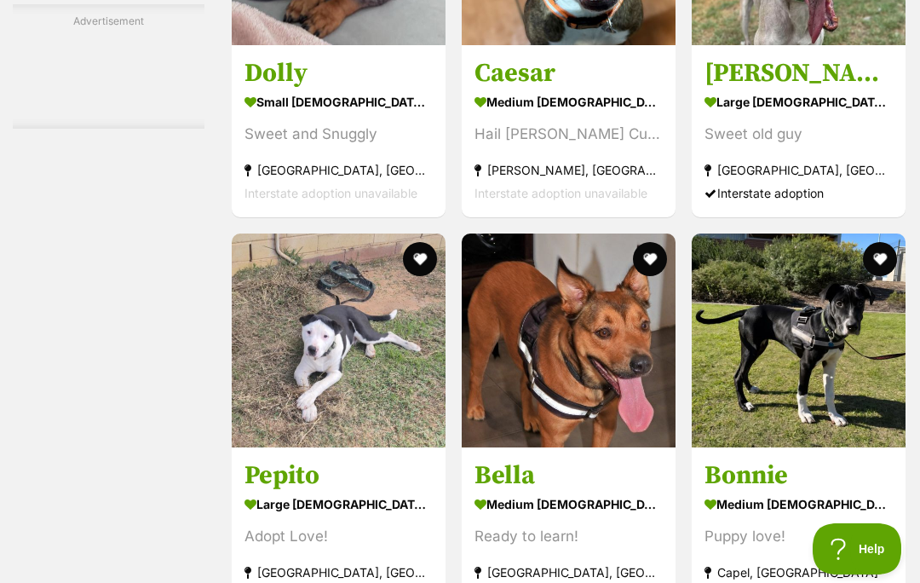
scroll to position [6551, 0]
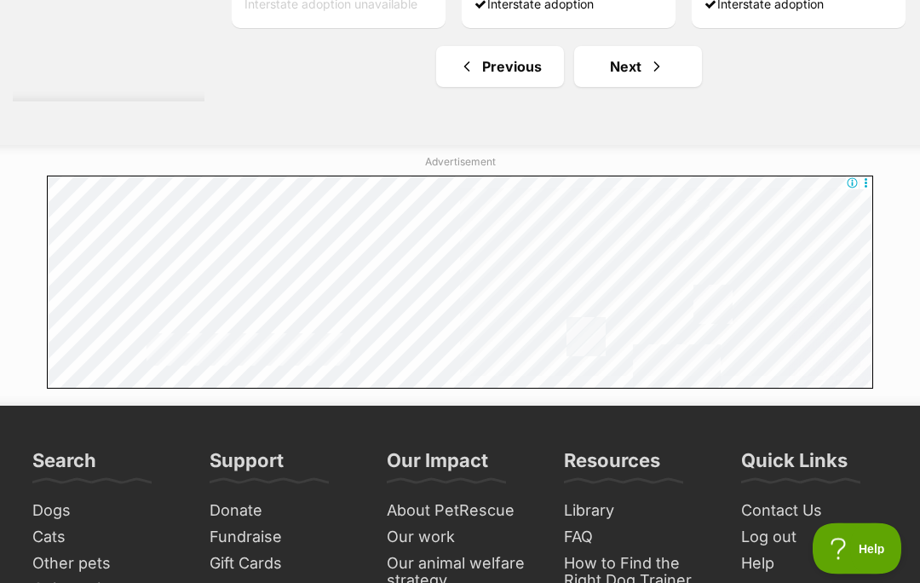
scroll to position [10059, 0]
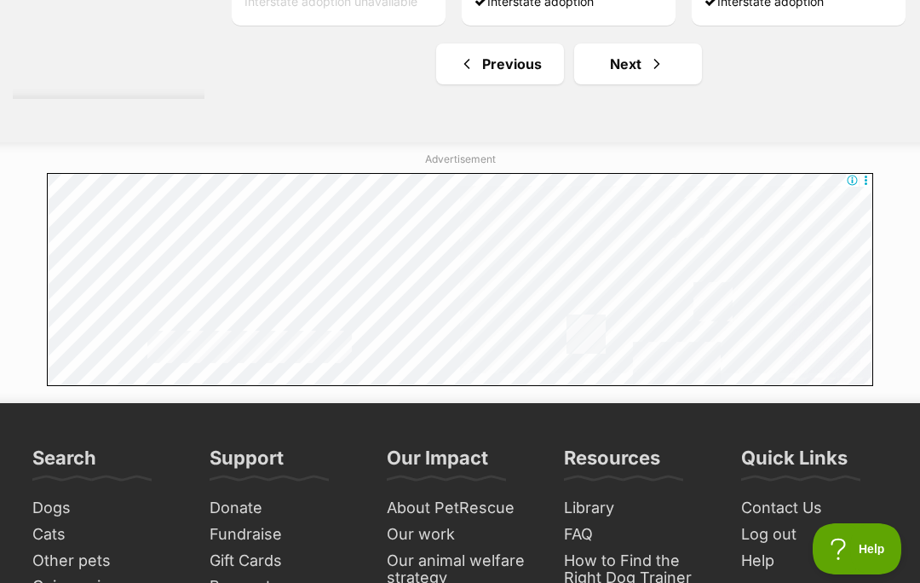
click at [618, 84] on link "Next" at bounding box center [638, 63] width 128 height 41
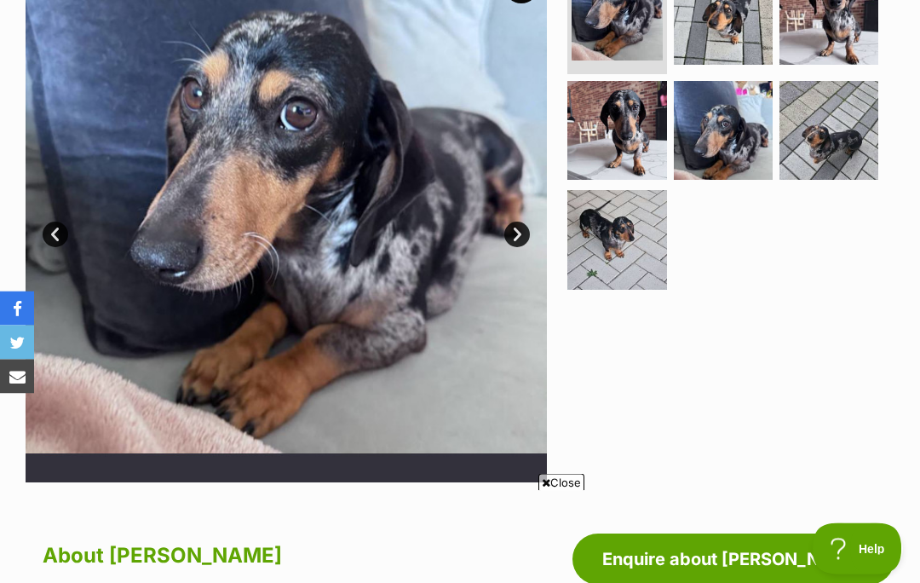
click at [563, 491] on span "Close" at bounding box center [562, 482] width 46 height 17
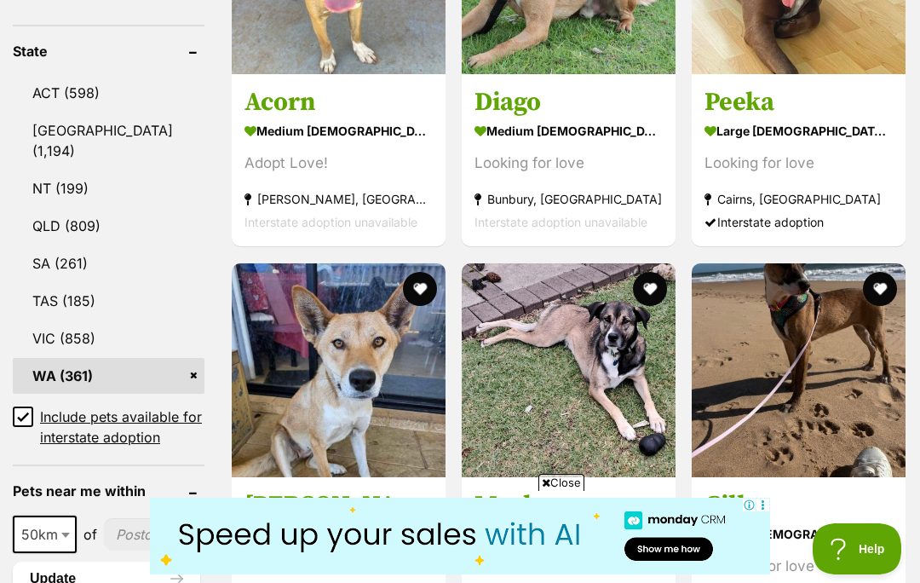
scroll to position [916, 0]
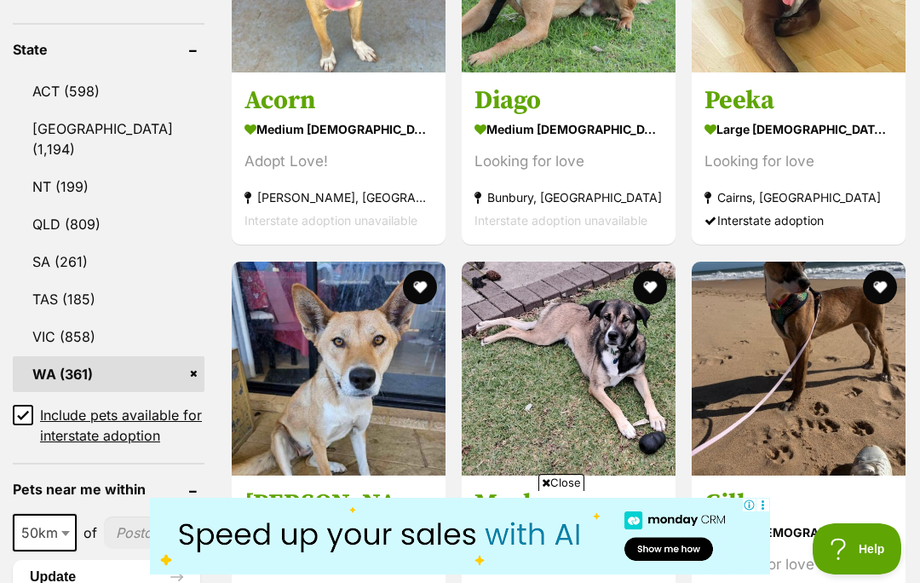
click at [570, 491] on span "Close" at bounding box center [562, 482] width 46 height 17
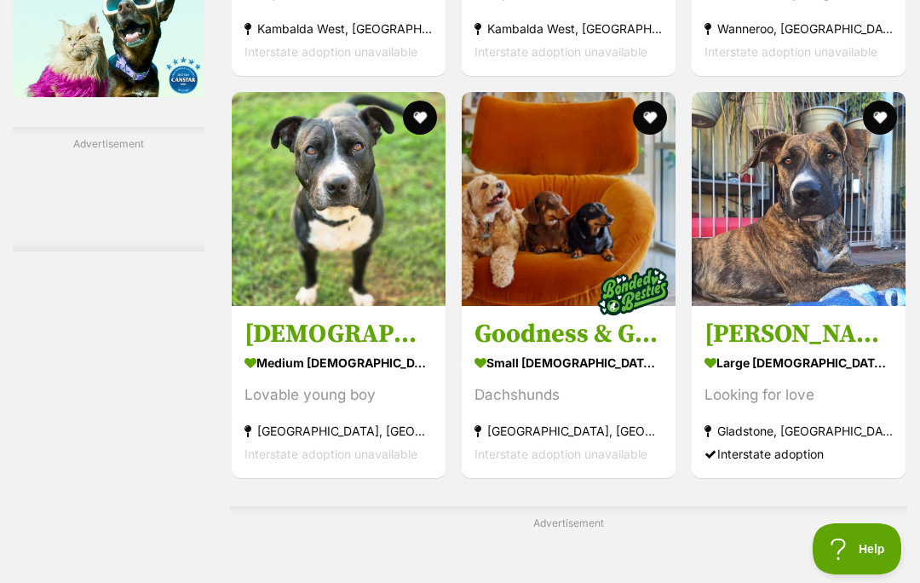
scroll to position [3004, 0]
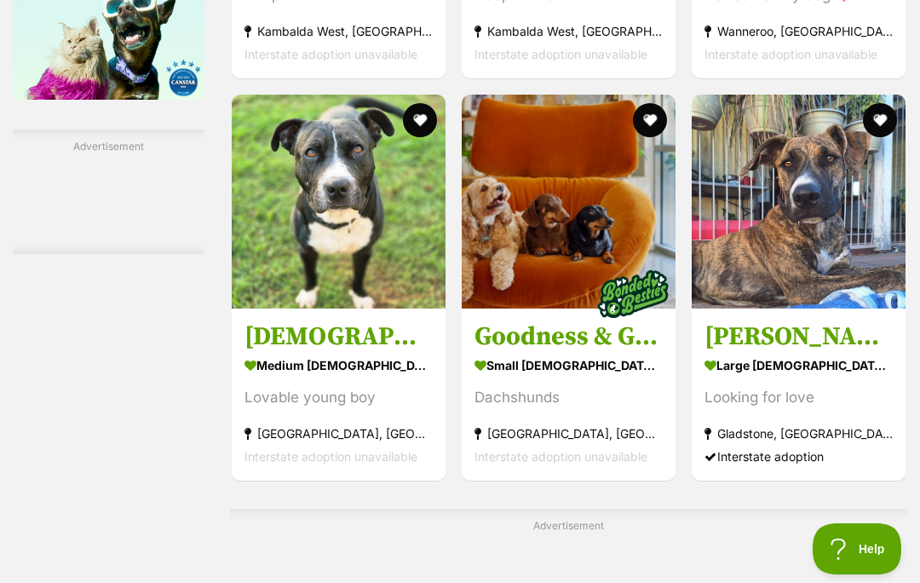
click at [558, 309] on img at bounding box center [569, 202] width 214 height 214
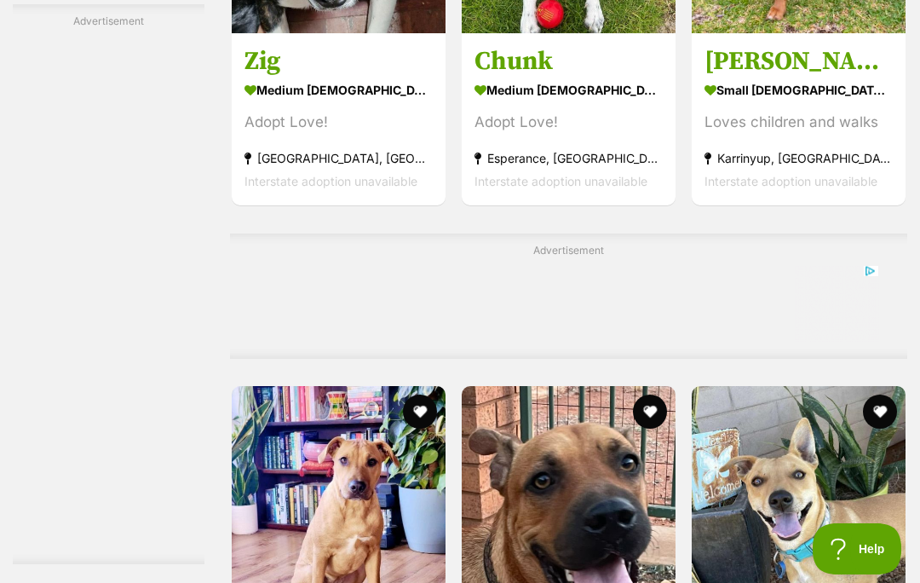
scroll to position [9292, 0]
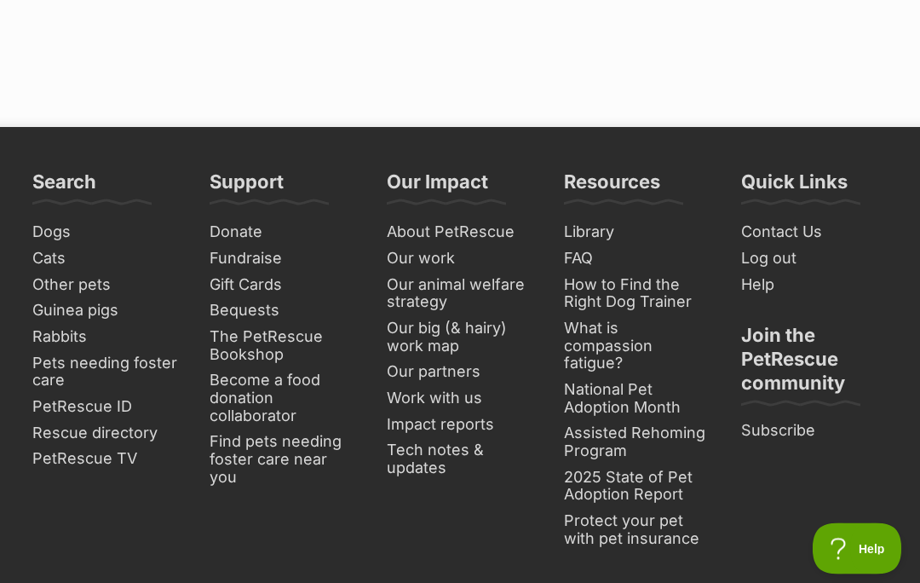
scroll to position [10722, 0]
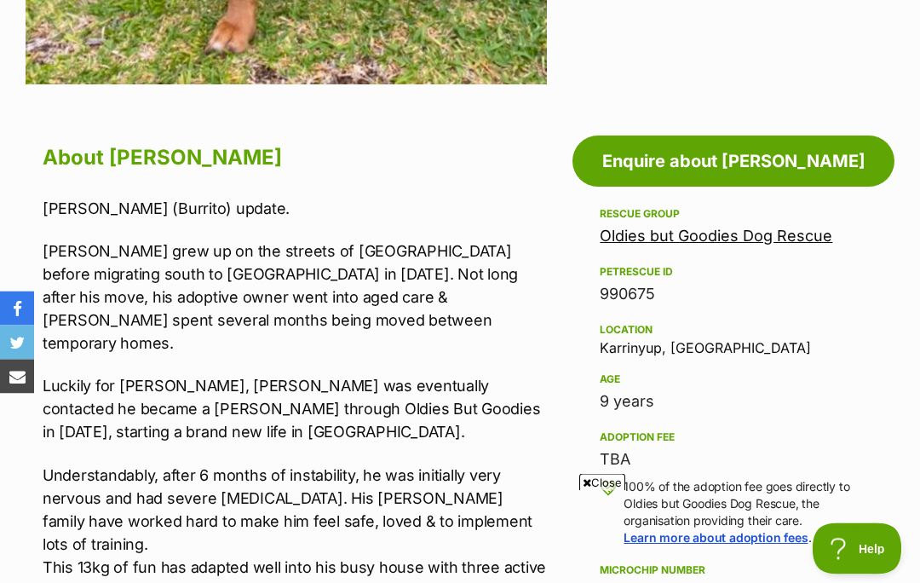
scroll to position [816, 0]
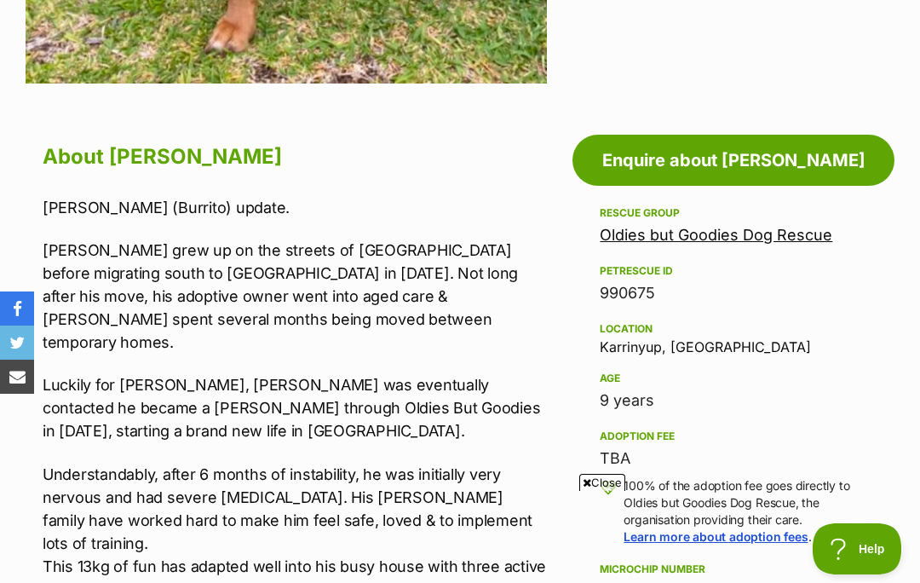
click at [597, 491] on span "Close" at bounding box center [603, 482] width 46 height 17
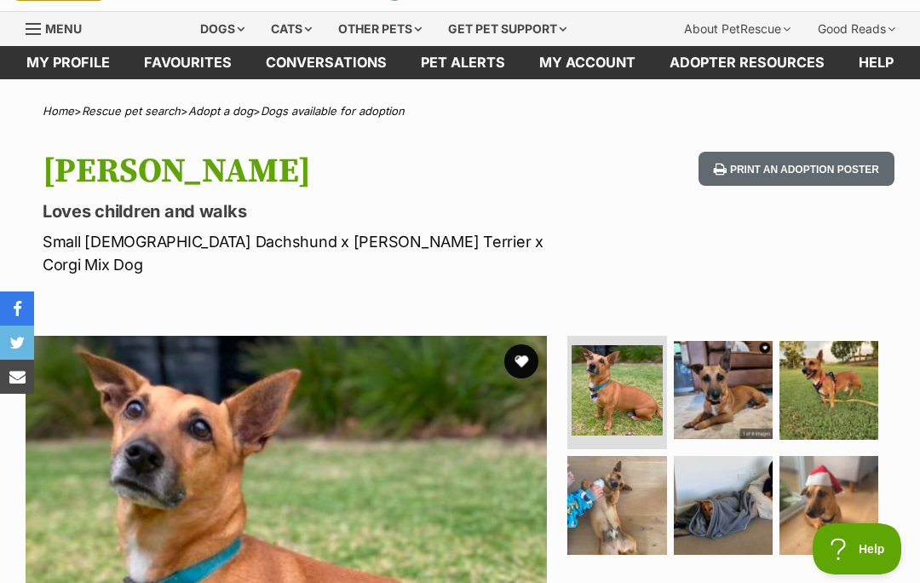
scroll to position [0, 0]
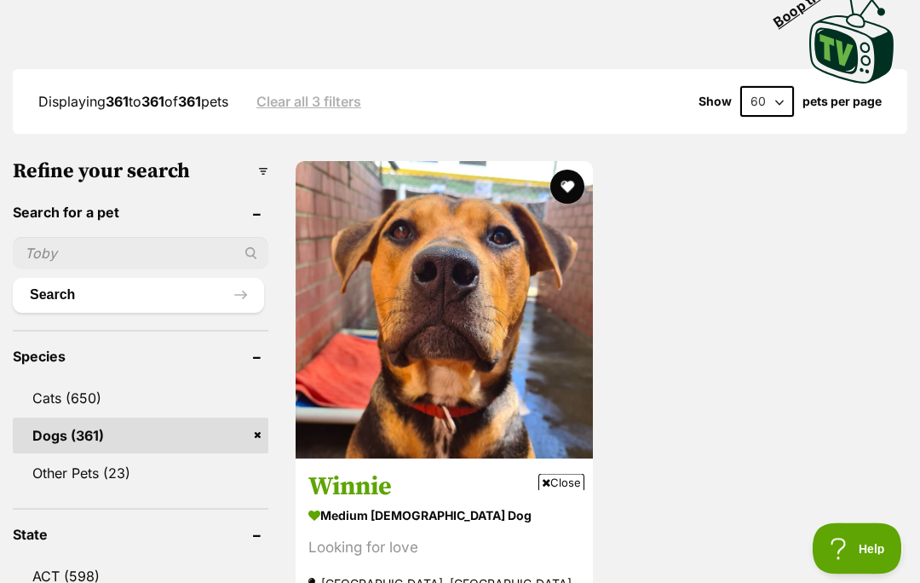
scroll to position [431, 0]
click at [565, 491] on span "Close" at bounding box center [562, 482] width 46 height 17
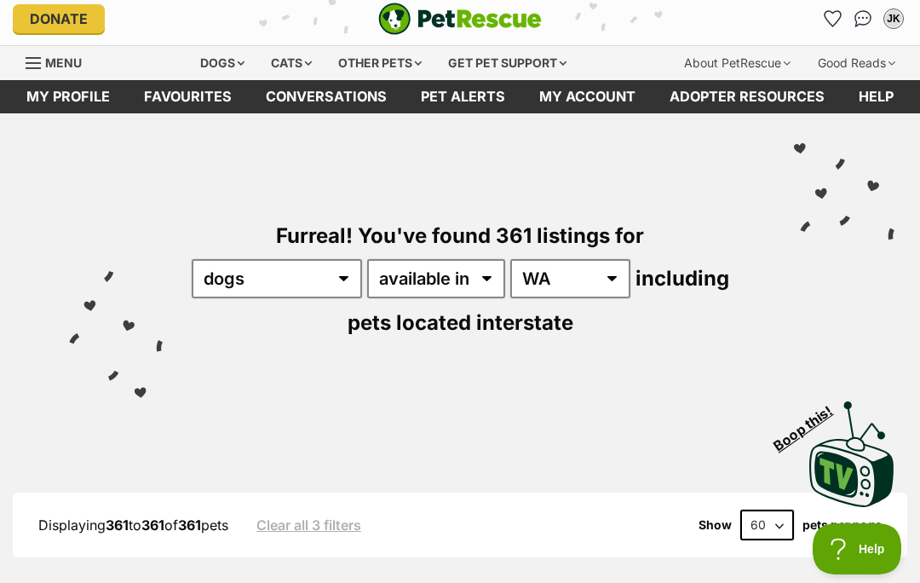
scroll to position [0, 0]
